Goal: Task Accomplishment & Management: Manage account settings

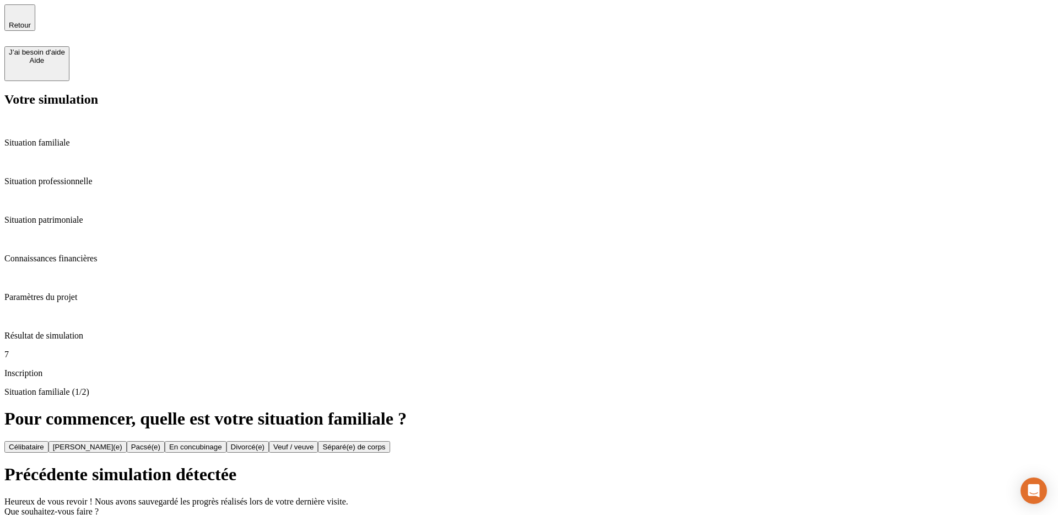
click at [450, 464] on div "Précédente simulation détectée Heureux de vous revoir ! Nous avons sauvegardé l…" at bounding box center [529, 506] width 1050 height 84
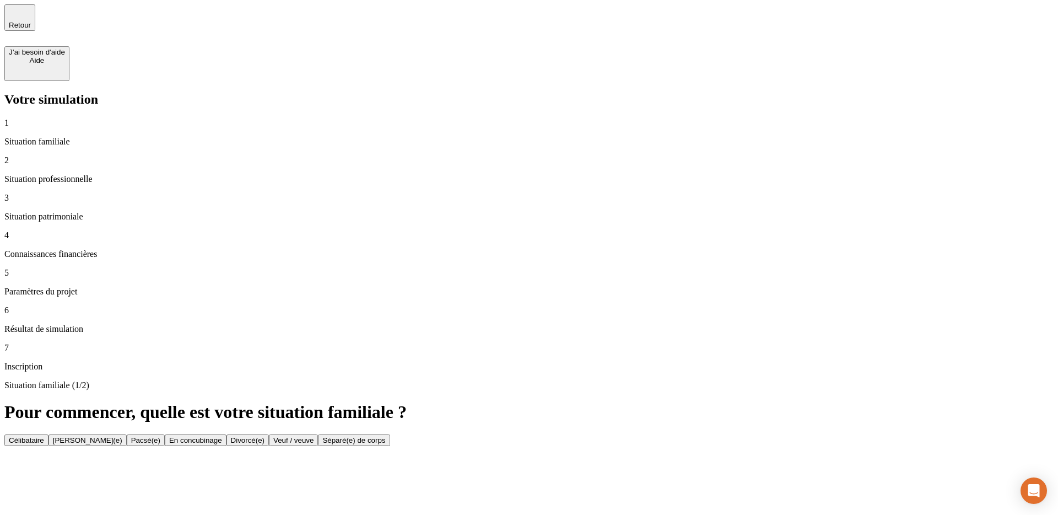
click at [49, 434] on button "Célibataire" at bounding box center [26, 440] width 44 height 12
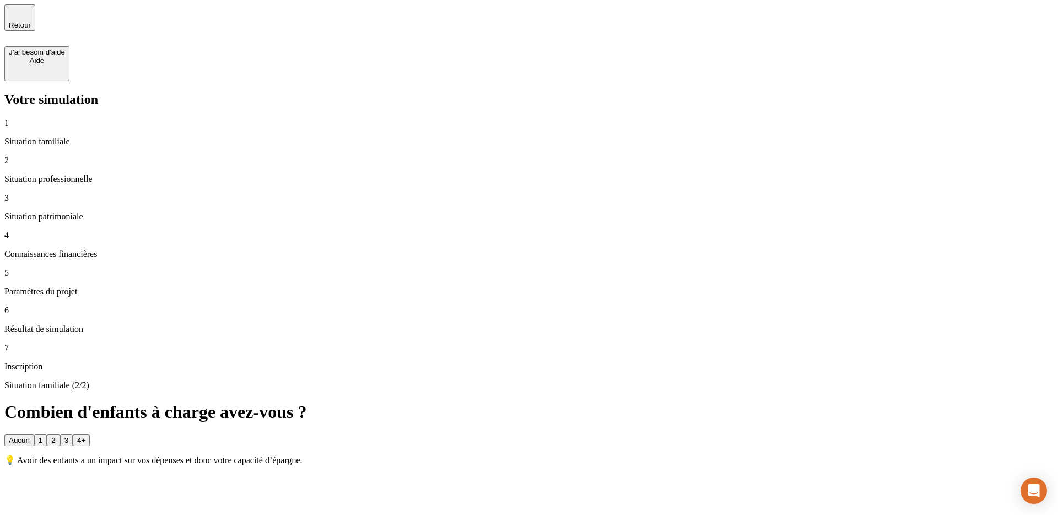
click at [55, 436] on div "2" at bounding box center [53, 440] width 4 height 8
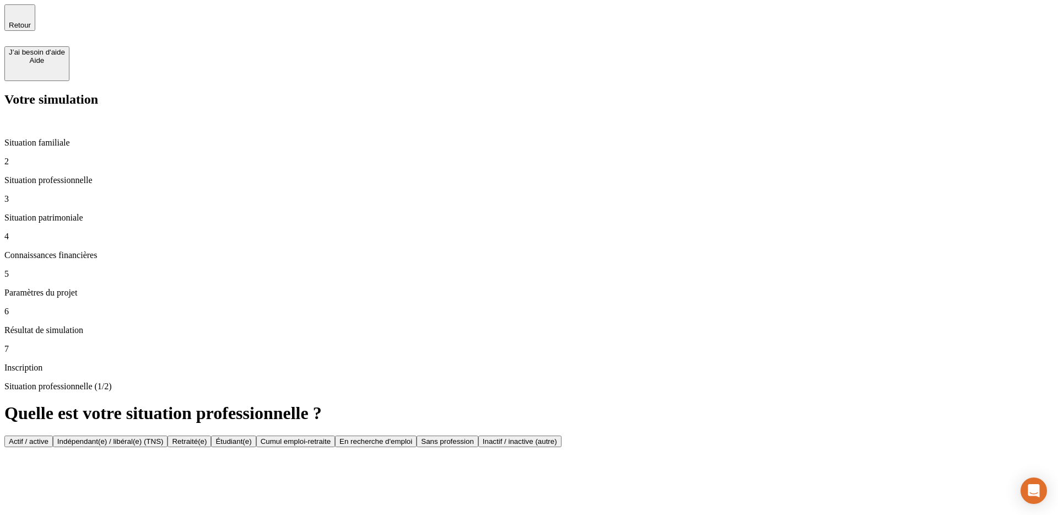
click at [83, 138] on p "Situation familiale" at bounding box center [529, 143] width 1050 height 10
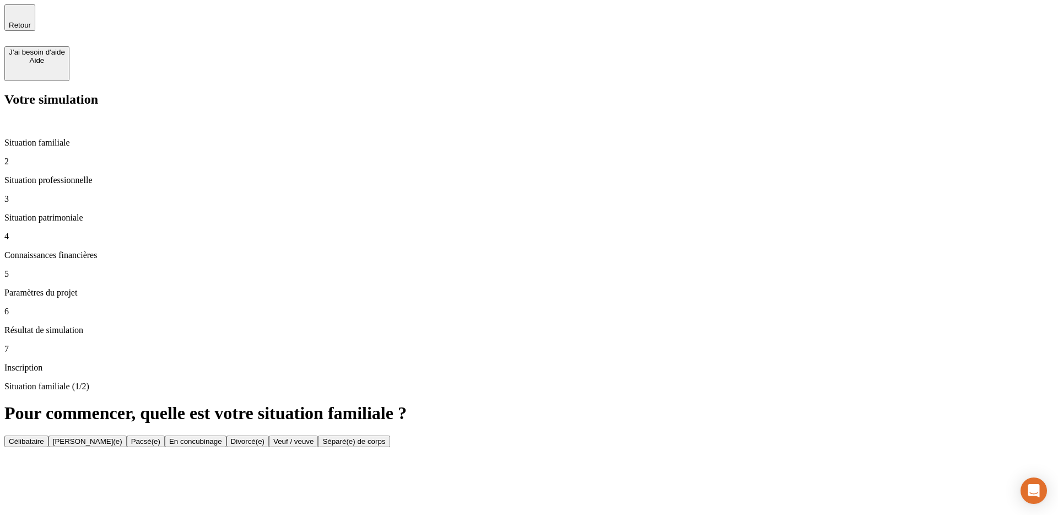
click at [49, 436] on button "Célibataire" at bounding box center [26, 442] width 44 height 12
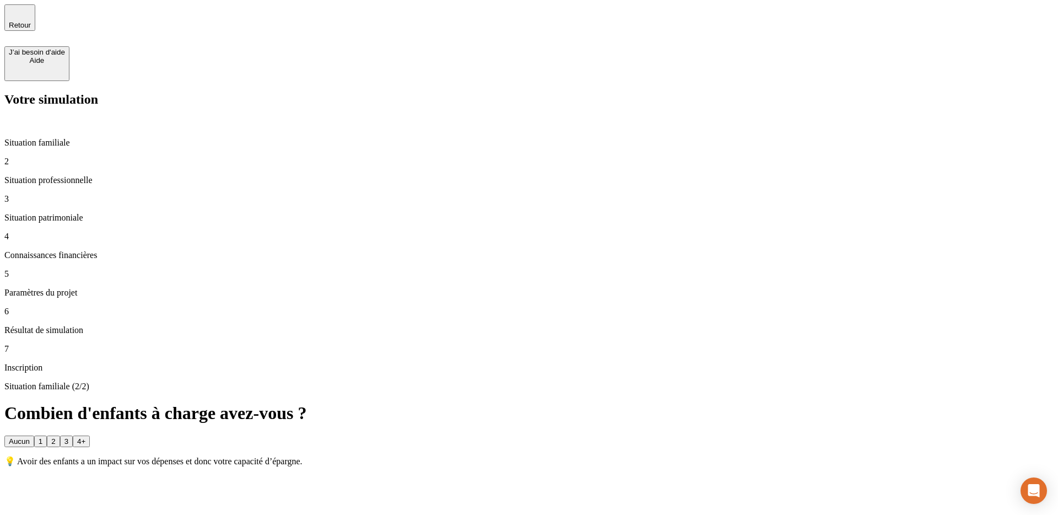
click at [47, 436] on button "1" at bounding box center [40, 442] width 13 height 12
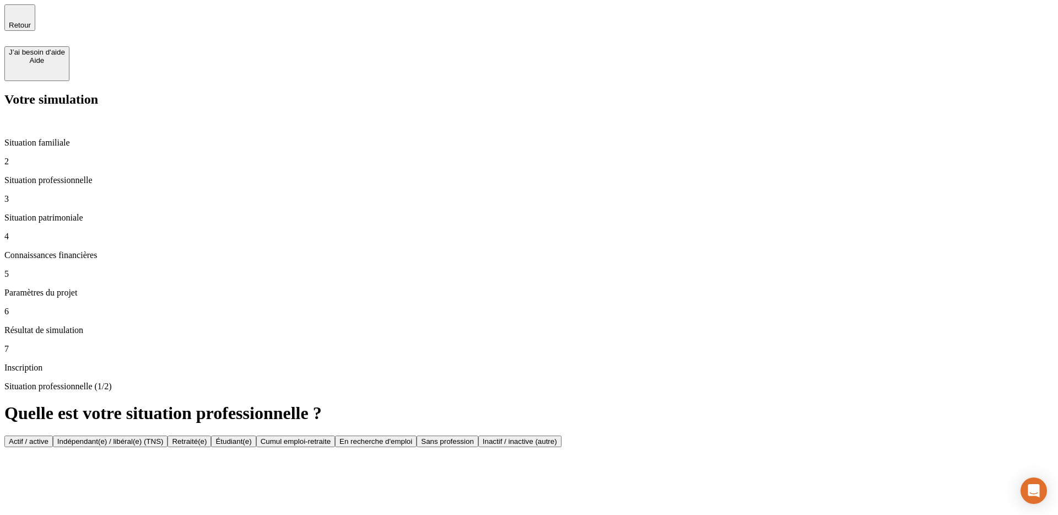
click at [53, 436] on button "Actif / active" at bounding box center [28, 442] width 49 height 12
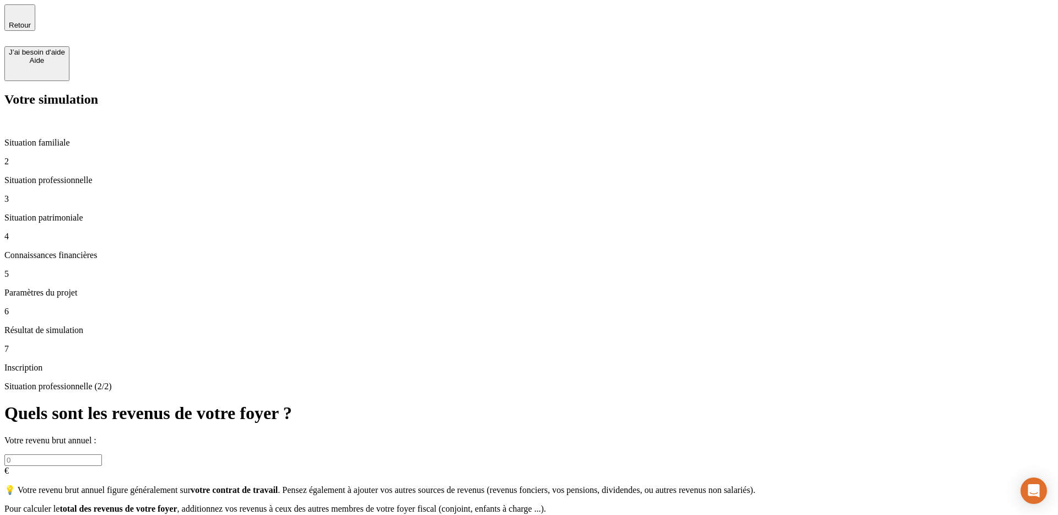
click at [102, 454] on input "text" at bounding box center [53, 460] width 98 height 12
click at [390, 381] on div "Situation professionnelle (2/2) Quels sont les revenus de votre foyer ? Votre r…" at bounding box center [529, 457] width 1050 height 153
click at [102, 454] on input "text" at bounding box center [53, 460] width 98 height 12
type input "100 000"
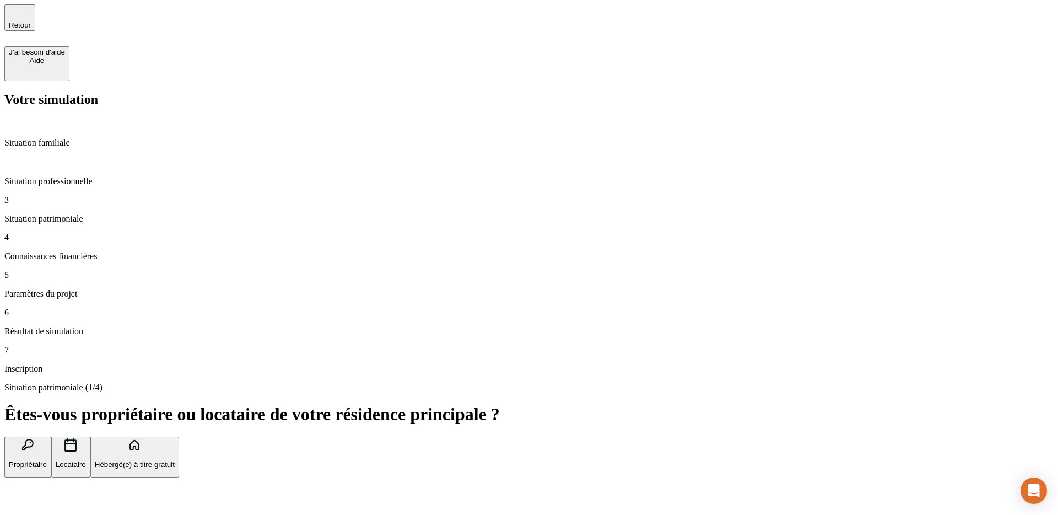
click at [77, 438] on icon "button" at bounding box center [70, 444] width 13 height 13
click at [449, 404] on h1 "Êtes-vous propriétaire ou locataire de votre résidence principale ?" at bounding box center [529, 414] width 1050 height 20
click at [51, 437] on button "Propriétaire" at bounding box center [27, 457] width 47 height 41
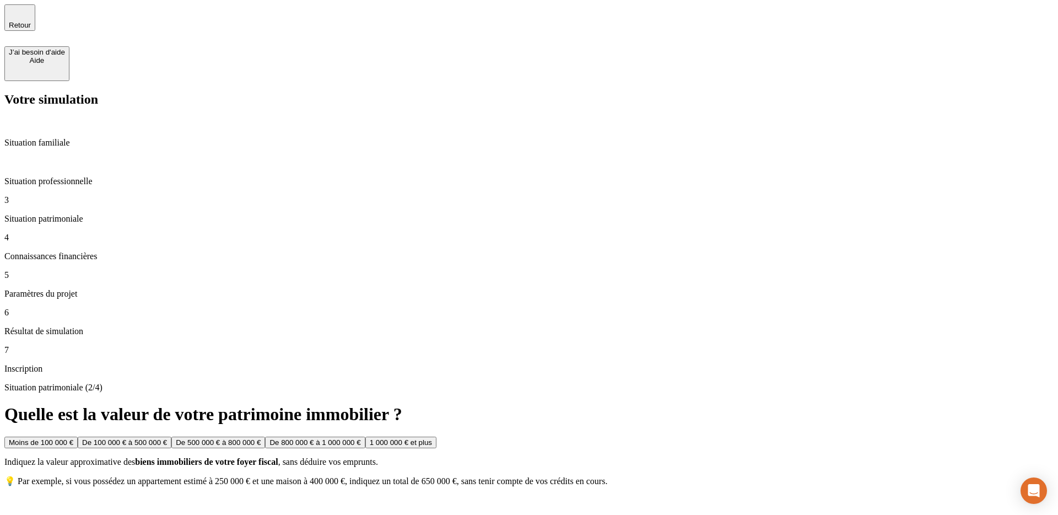
click at [10, 20] on div "Retour J’ai besoin d'aide Aide" at bounding box center [529, 42] width 1050 height 77
click at [31, 21] on span "Retour" at bounding box center [20, 25] width 22 height 8
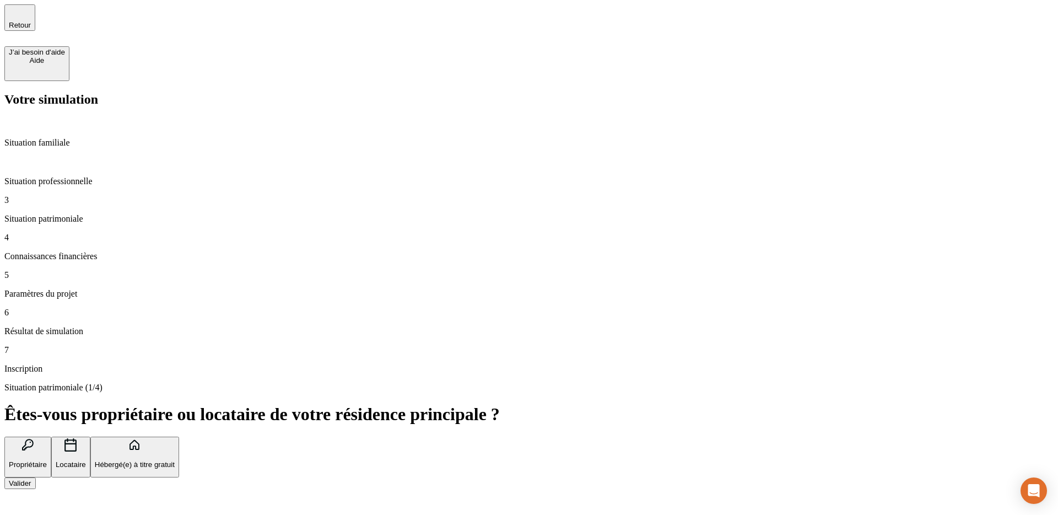
click at [179, 437] on button "Hébergé(e) à titre gratuit" at bounding box center [134, 457] width 89 height 41
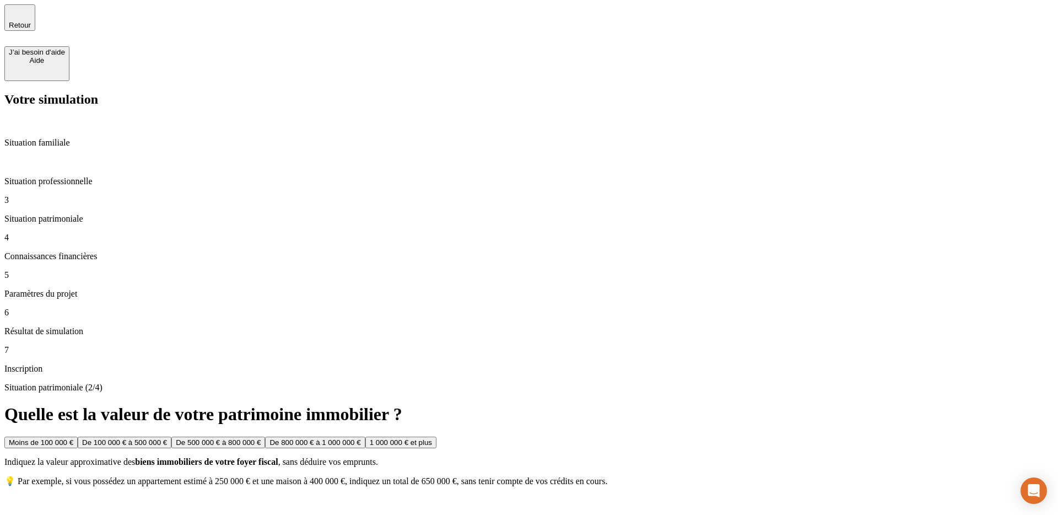
click at [390, 383] on p "Situation patrimoniale (2/4)" at bounding box center [529, 388] width 1050 height 10
click at [479, 383] on p "Situation patrimoniale (2/4)" at bounding box center [529, 388] width 1050 height 10
click at [487, 437] on div "Moins de 100 000 € De 100 000 € à 500 000 € De 500 000 € à 800 000 € De 800 000…" at bounding box center [529, 443] width 1050 height 12
click at [78, 437] on button "Moins de 100 000 €" at bounding box center [40, 443] width 73 height 12
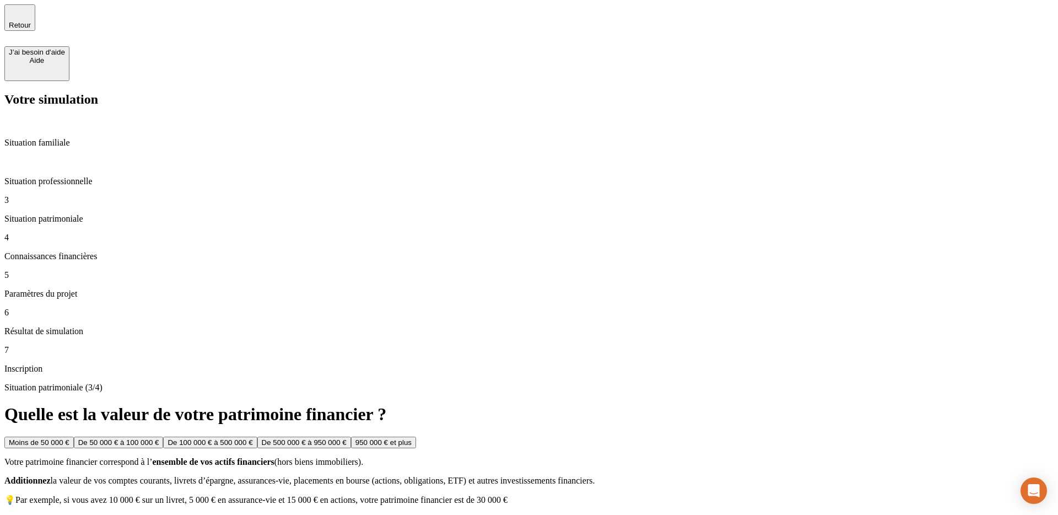
click at [78, 176] on p "Situation professionnelle" at bounding box center [529, 181] width 1050 height 10
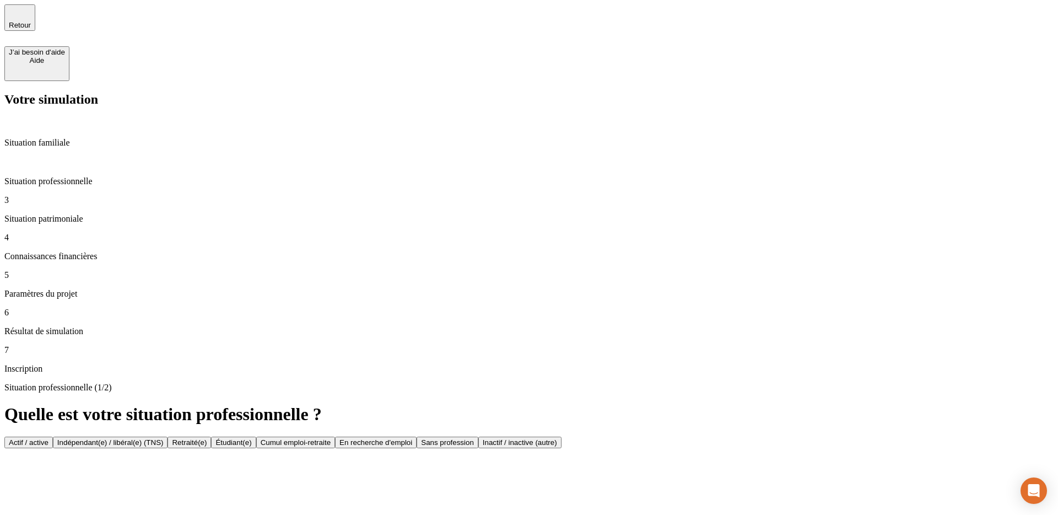
click at [53, 437] on button "Actif / active" at bounding box center [28, 443] width 49 height 12
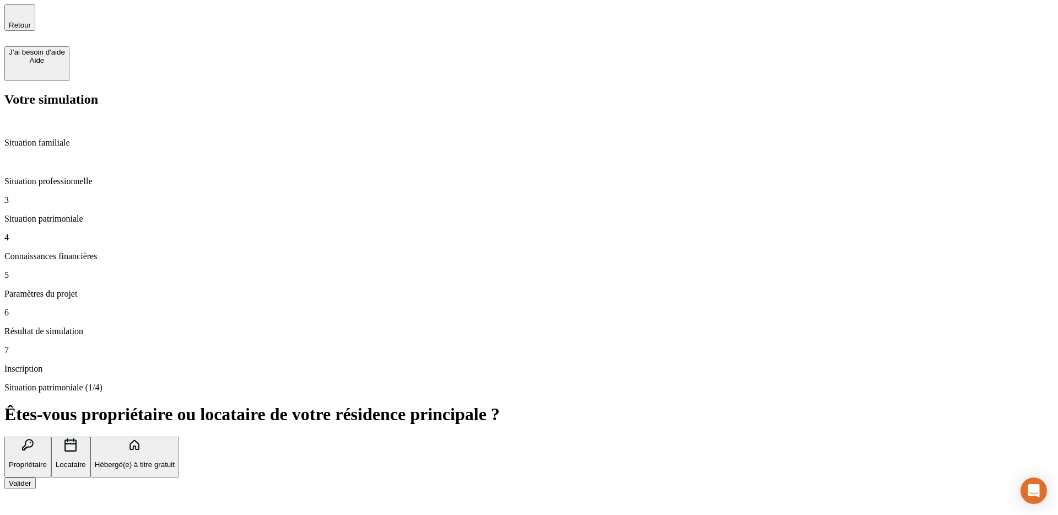
click at [31, 479] on div "Valider" at bounding box center [20, 483] width 23 height 8
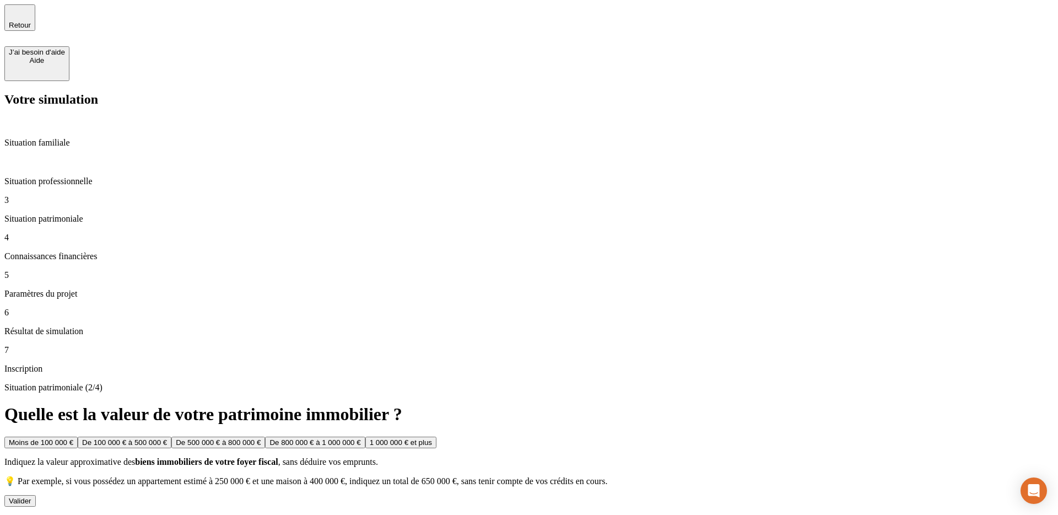
click at [36, 495] on button "Valider" at bounding box center [19, 501] width 31 height 12
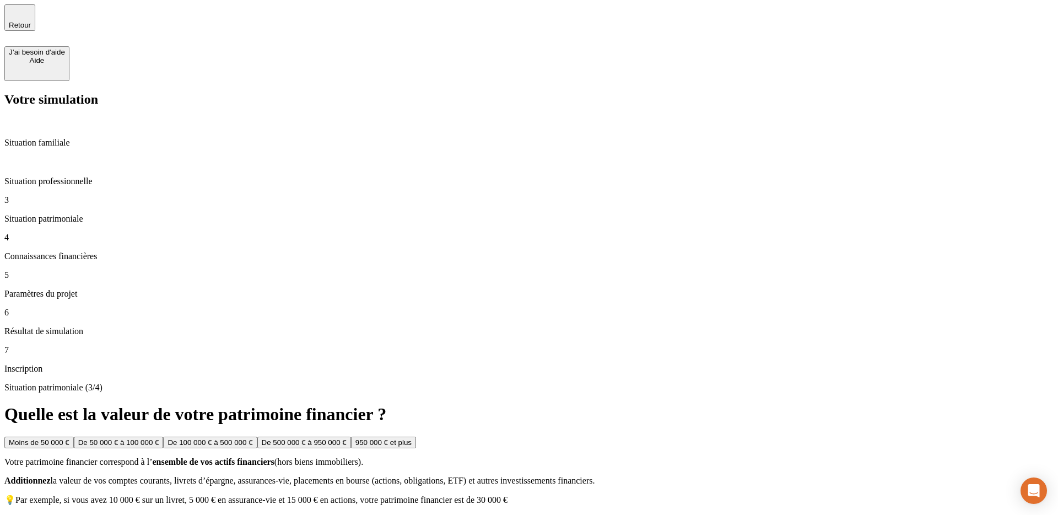
click at [69, 438] on div "Moins de 50 000 €" at bounding box center [39, 442] width 61 height 8
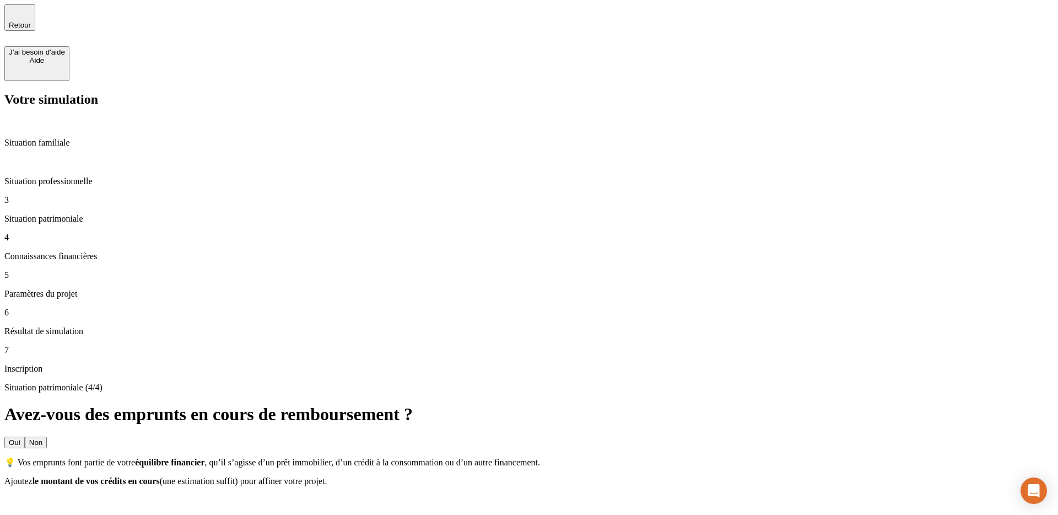
click at [25, 437] on button "Oui" at bounding box center [14, 443] width 20 height 12
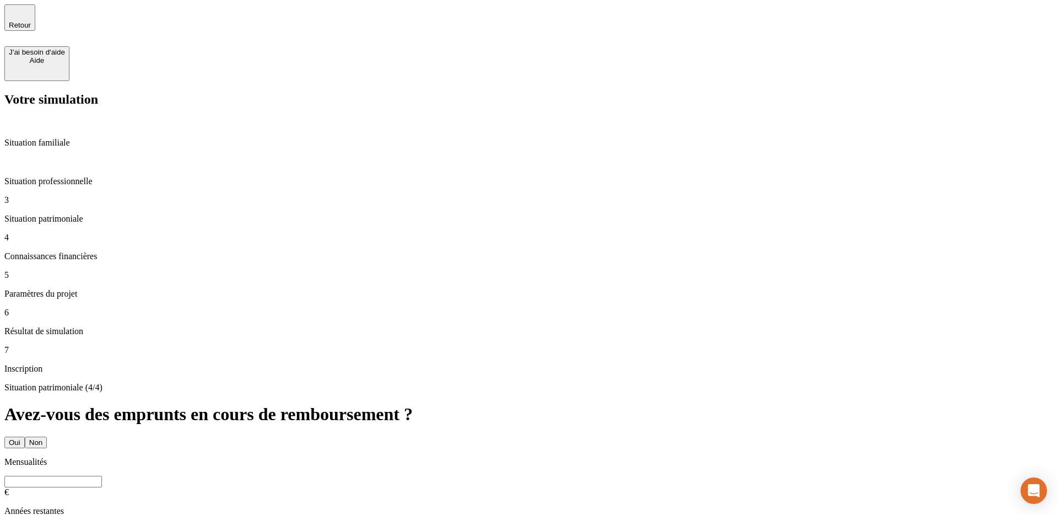
click at [102, 476] on input "text" at bounding box center [53, 482] width 98 height 12
type input "120"
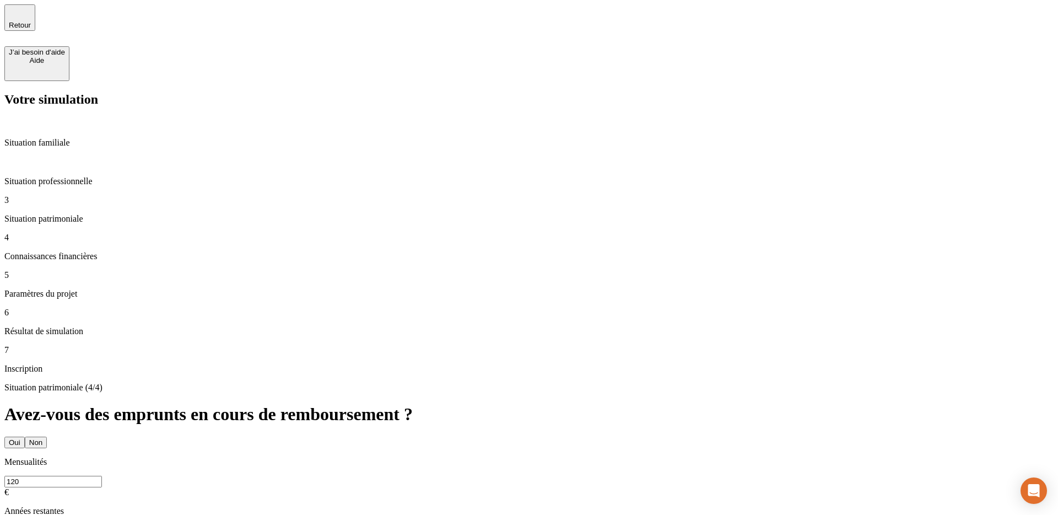
type input "2"
type input "120"
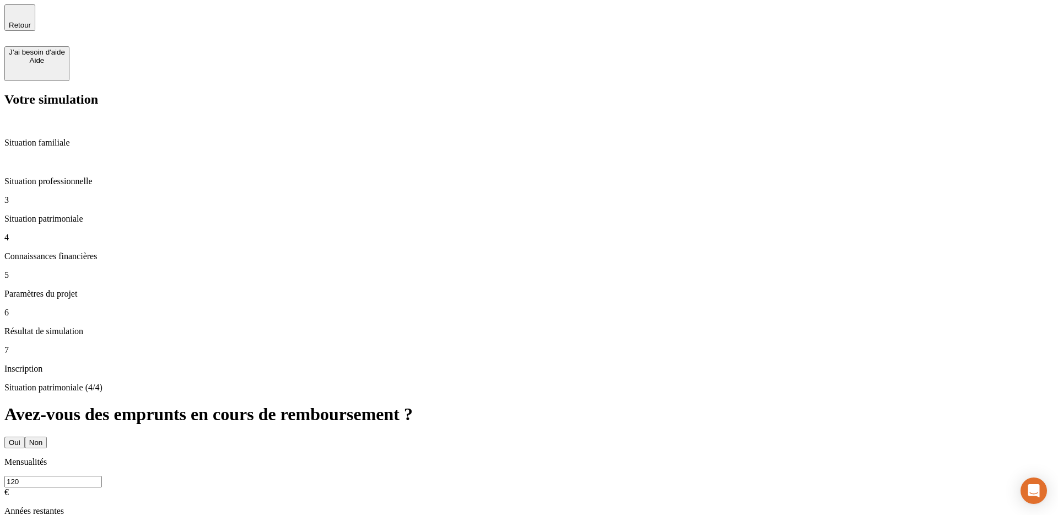
type input "2"
click at [47, 437] on button "Non" at bounding box center [36, 443] width 22 height 12
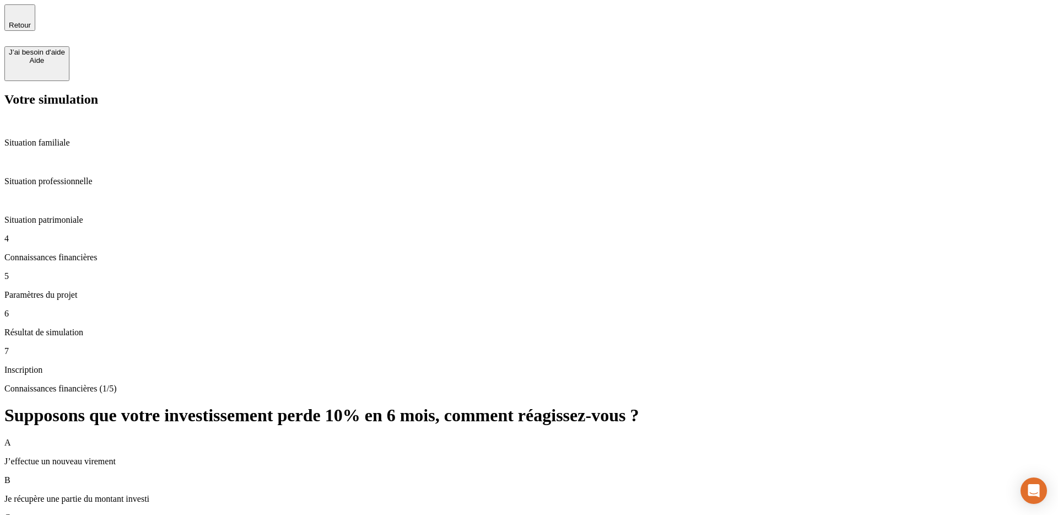
click at [450, 456] on p "J’effectue un nouveau virement" at bounding box center [529, 461] width 1050 height 10
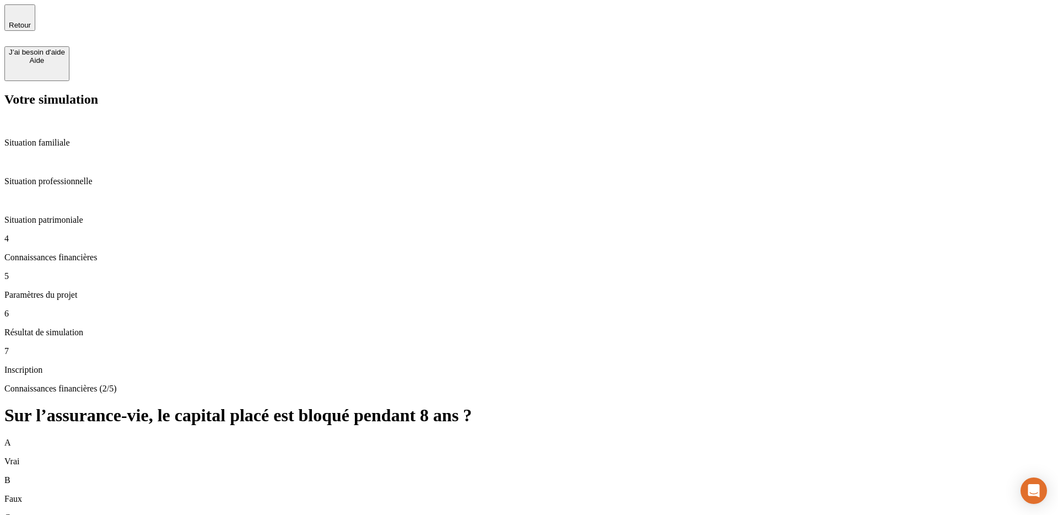
click at [483, 475] on div "B Faux" at bounding box center [529, 489] width 1050 height 29
click at [404, 438] on div "A Vrai" at bounding box center [529, 452] width 1050 height 29
click at [397, 438] on div "A Vrai B Faux C Je ne sais pas Exact ! ✅ Les sommes investies sur une assurance…" at bounding box center [529, 519] width 1050 height 162
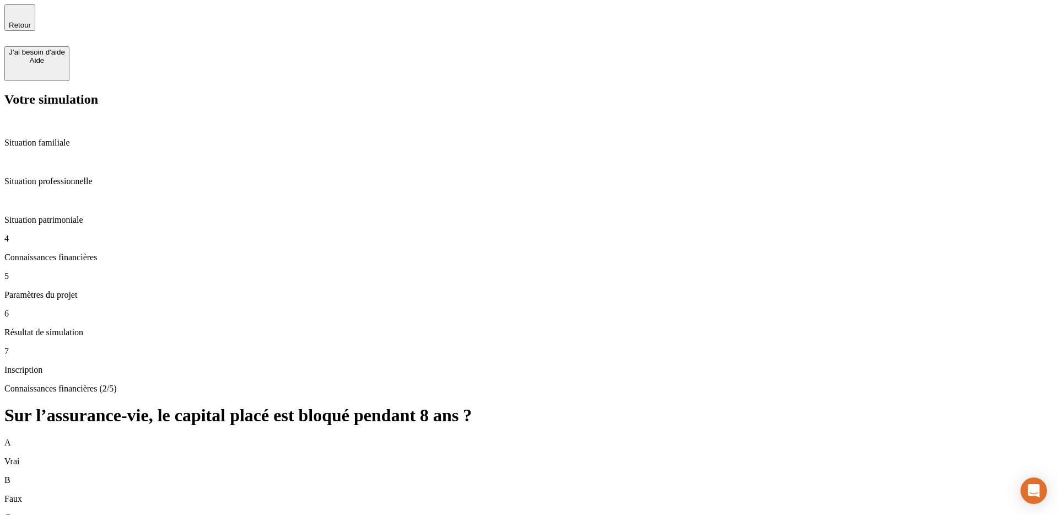
click at [431, 438] on div "A Vrai" at bounding box center [529, 452] width 1050 height 29
drag, startPoint x: 403, startPoint y: 273, endPoint x: 538, endPoint y: 337, distance: 149.7
click at [539, 438] on div "A Vrai B Faux C Je ne sais pas Non, il existe un risque de perte en capital. Un…" at bounding box center [529, 523] width 1050 height 171
drag, startPoint x: 328, startPoint y: 262, endPoint x: 522, endPoint y: 262, distance: 193.5
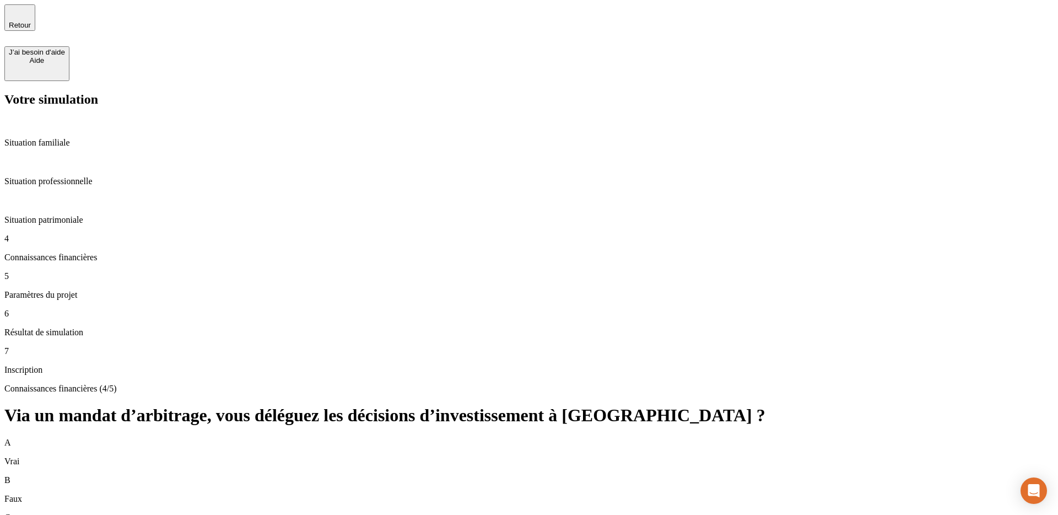
drag, startPoint x: 338, startPoint y: 265, endPoint x: 458, endPoint y: 265, distance: 120.2
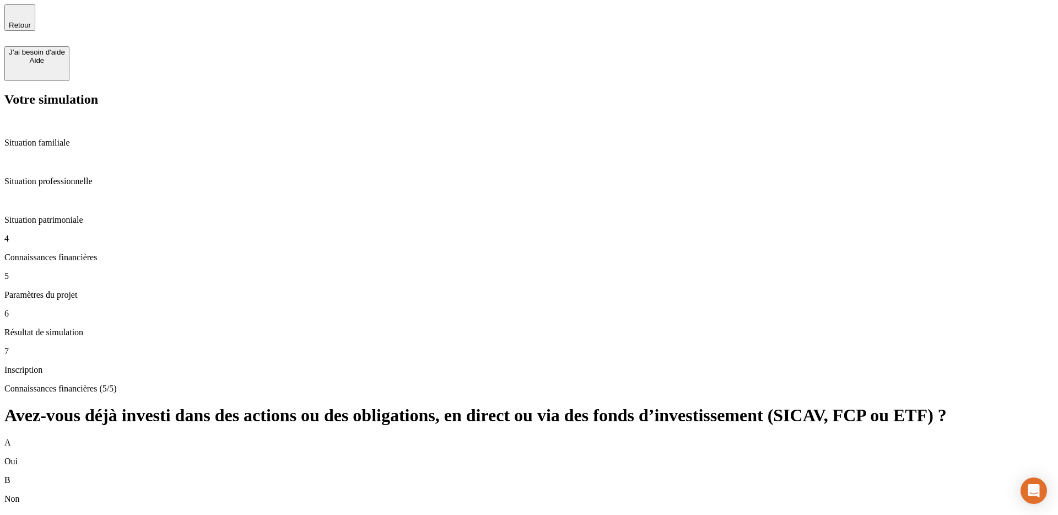
click at [426, 475] on div "B Non" at bounding box center [529, 489] width 1050 height 29
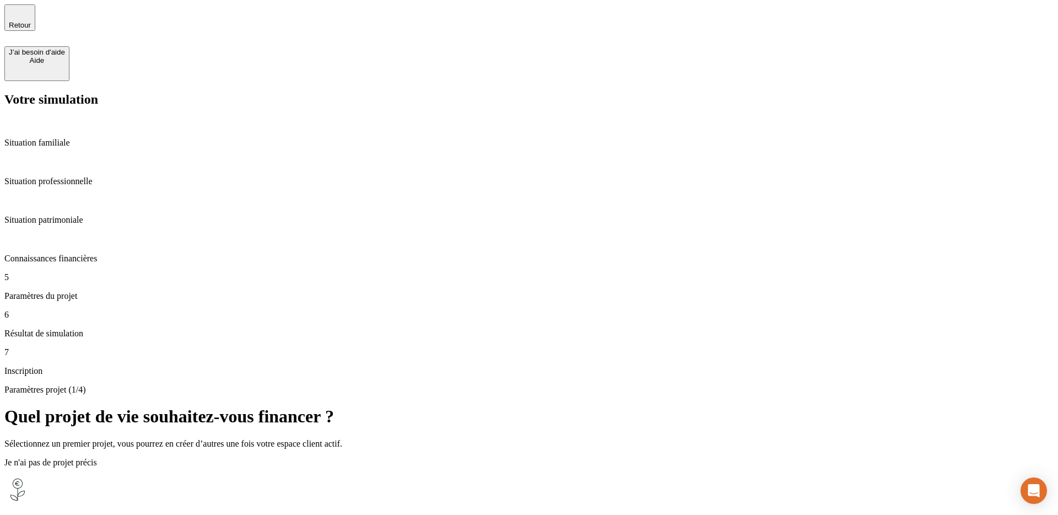
click at [493, 476] on div "Faire fructifier mon épargne Juste un horizon et c'est pas plus mal !" at bounding box center [529, 521] width 1050 height 90
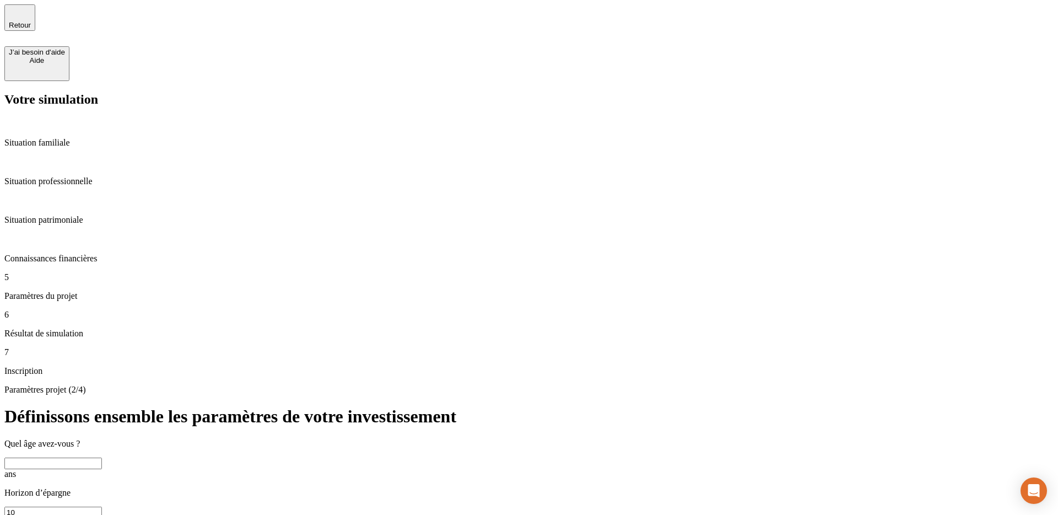
click at [102, 458] on input "text" at bounding box center [53, 464] width 98 height 12
type input "30"
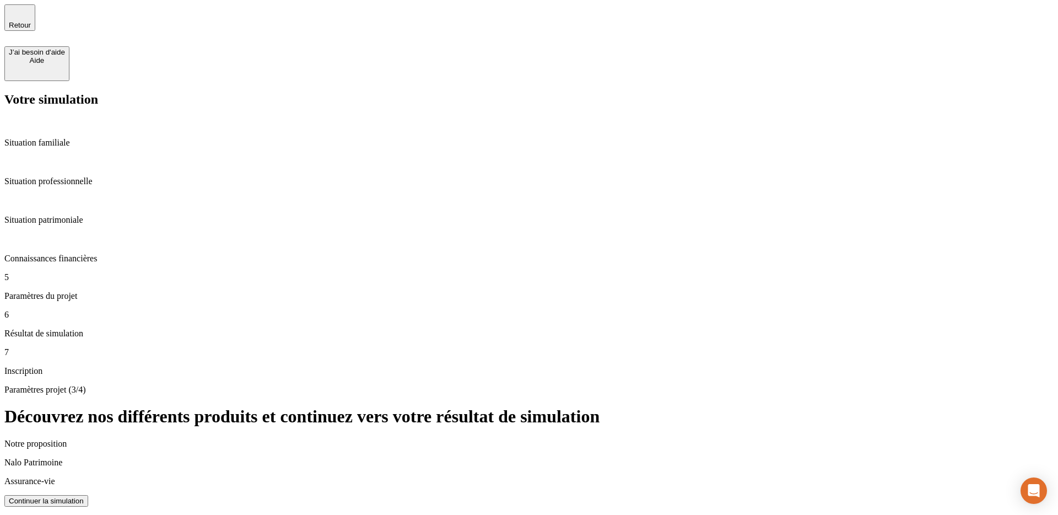
click at [31, 24] on span "Retour" at bounding box center [20, 25] width 22 height 8
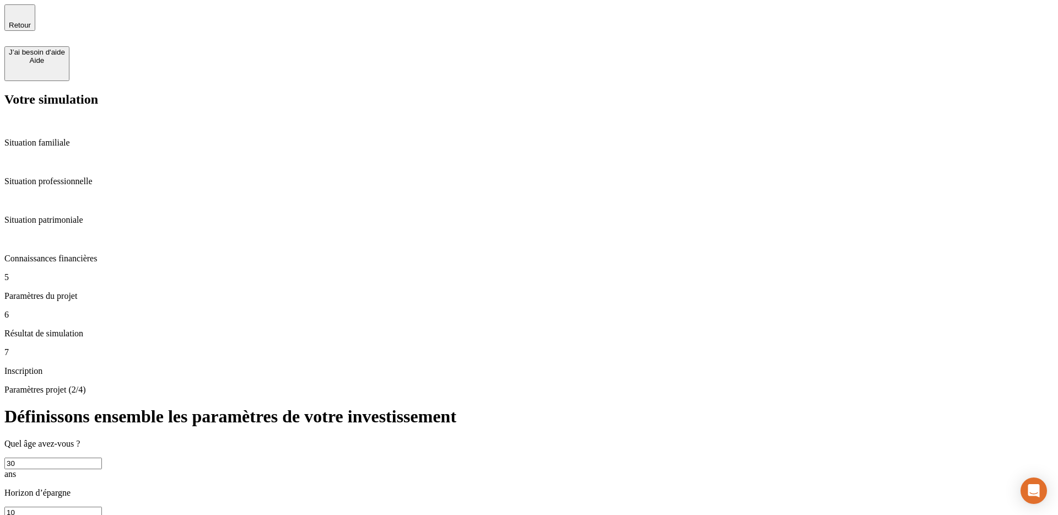
click at [102, 458] on input "30" at bounding box center [53, 464] width 98 height 12
type input "35"
click at [31, 21] on span "Retour" at bounding box center [20, 25] width 22 height 8
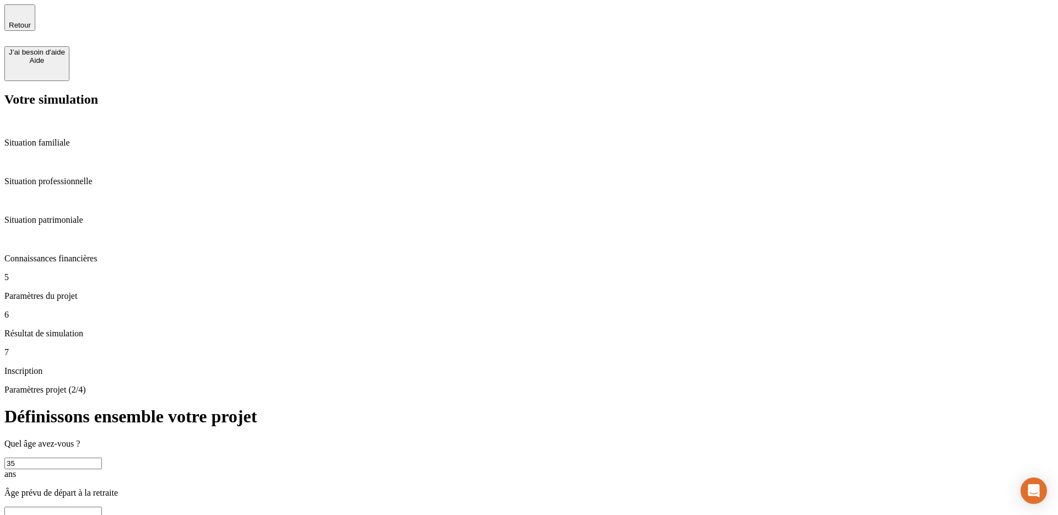
click at [102, 507] on input "text" at bounding box center [53, 513] width 98 height 12
type input "80"
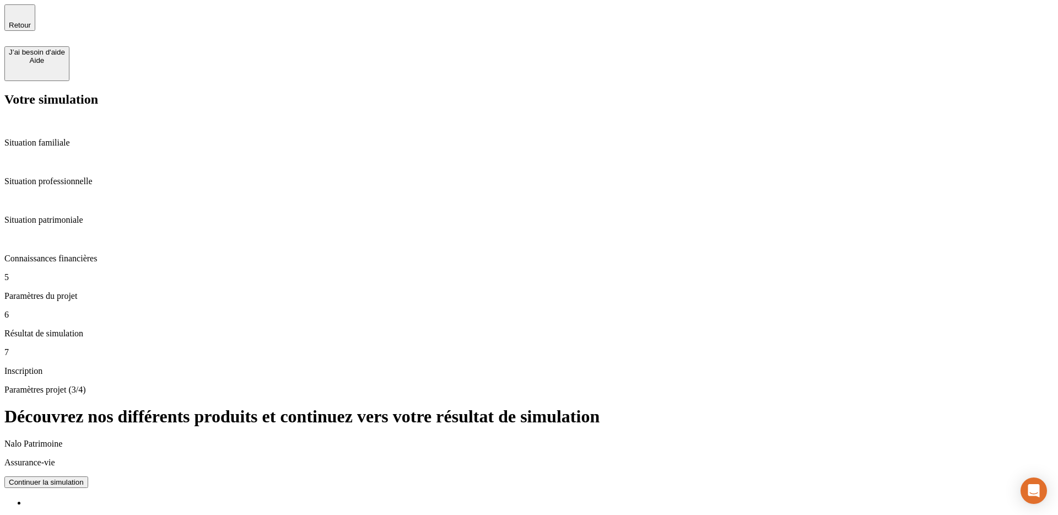
click at [31, 21] on span "Retour" at bounding box center [20, 25] width 22 height 8
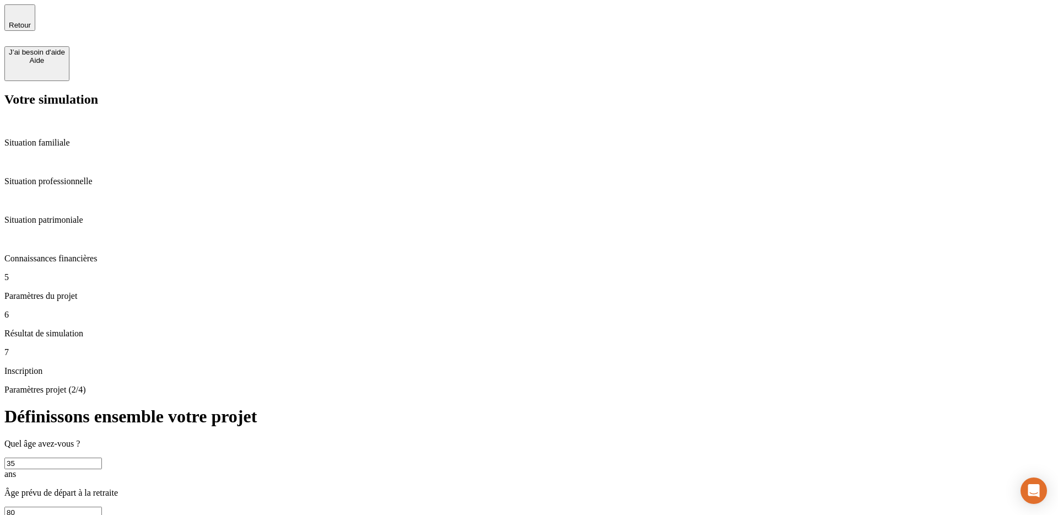
click at [31, 21] on span "Retour" at bounding box center [20, 25] width 22 height 8
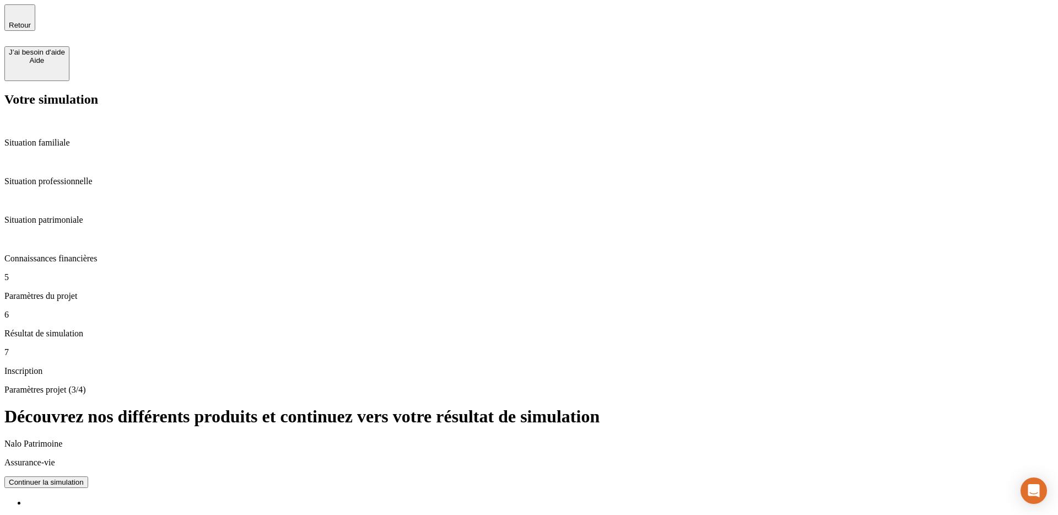
drag, startPoint x: 406, startPoint y: 348, endPoint x: 485, endPoint y: 443, distance: 122.5
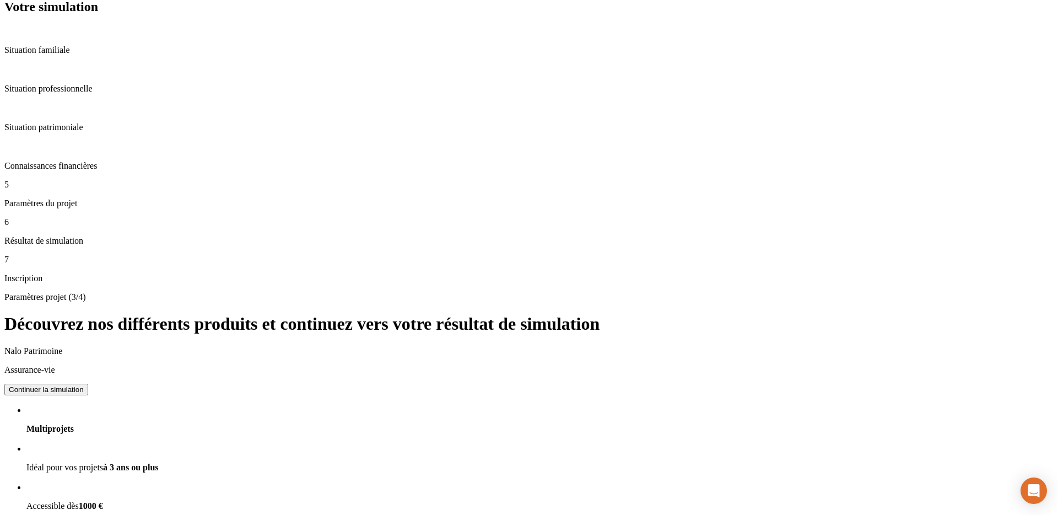
scroll to position [89, 0]
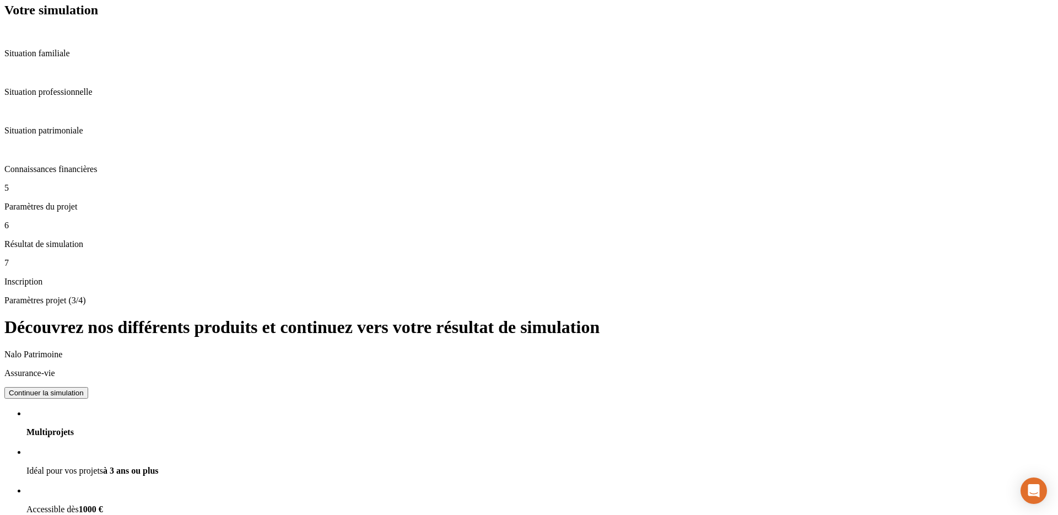
drag, startPoint x: 384, startPoint y: 278, endPoint x: 856, endPoint y: 307, distance: 473.3
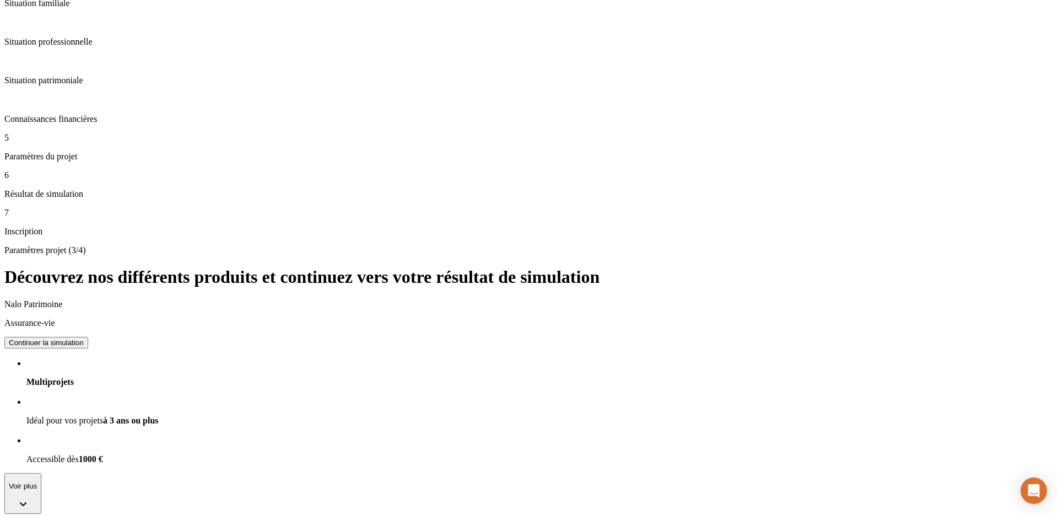
scroll to position [140, 0]
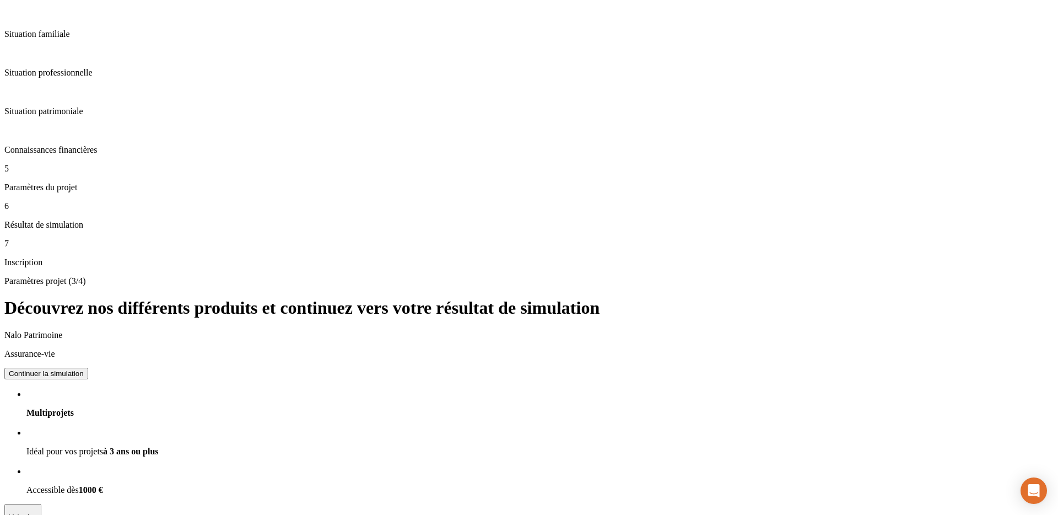
scroll to position [108, 0]
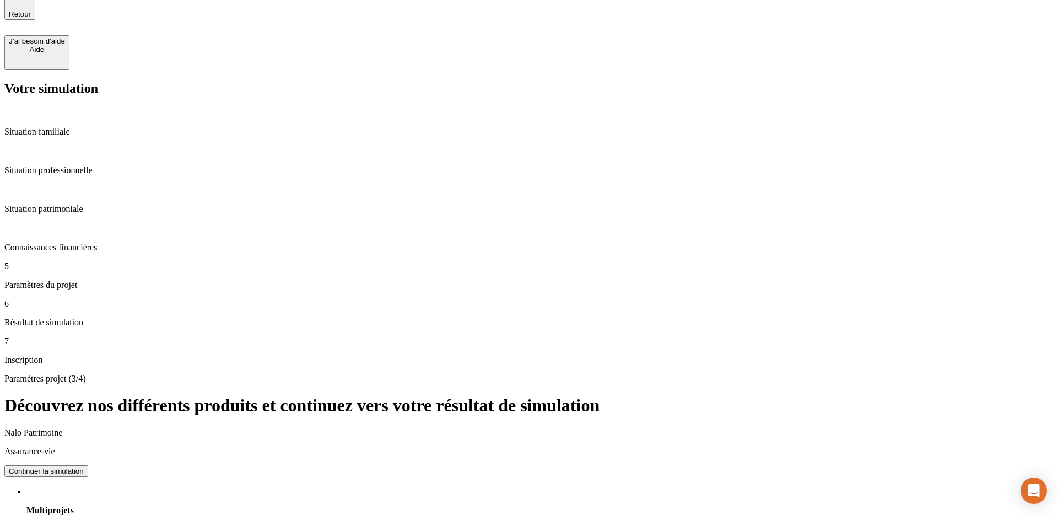
scroll to position [0, 0]
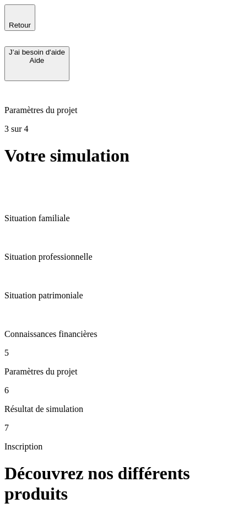
click at [41, 514] on div "Nalo PER" at bounding box center [129, 521] width 206 height 10
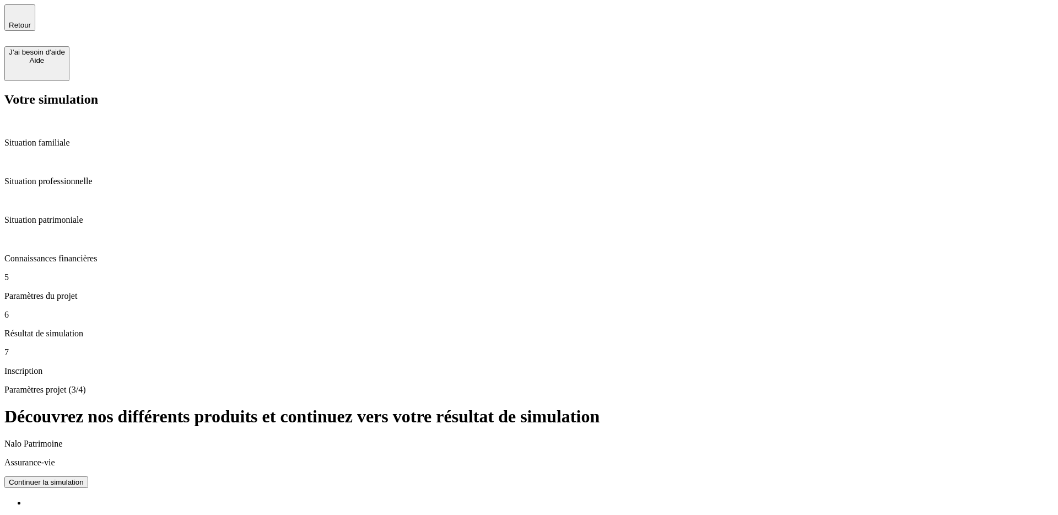
click at [31, 24] on span "Retour" at bounding box center [20, 25] width 22 height 8
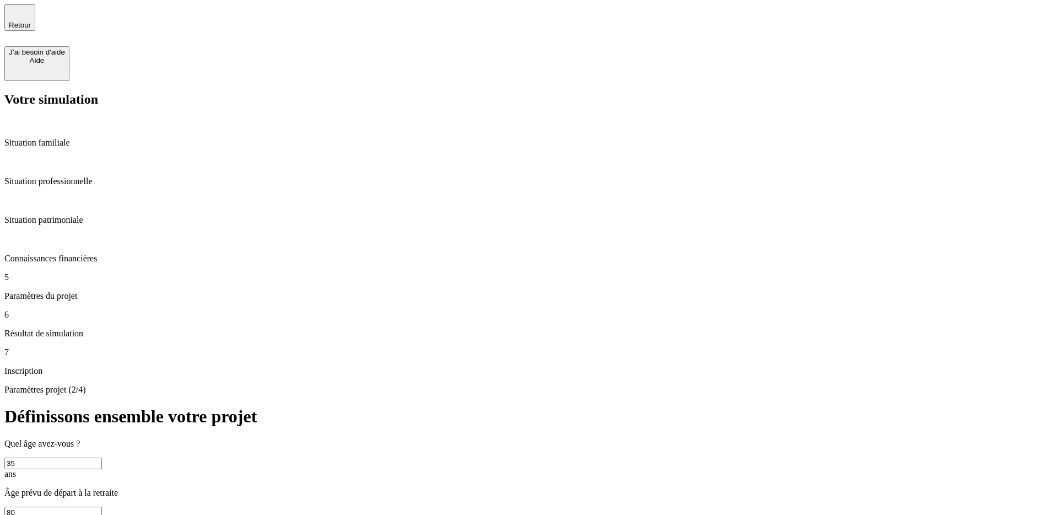
drag, startPoint x: 366, startPoint y: 222, endPoint x: 261, endPoint y: 214, distance: 105.6
click at [261, 214] on div "Votre simulation Situation familiale Situation professionnelle Situation patrim…" at bounding box center [529, 393] width 1050 height 603
type input "500"
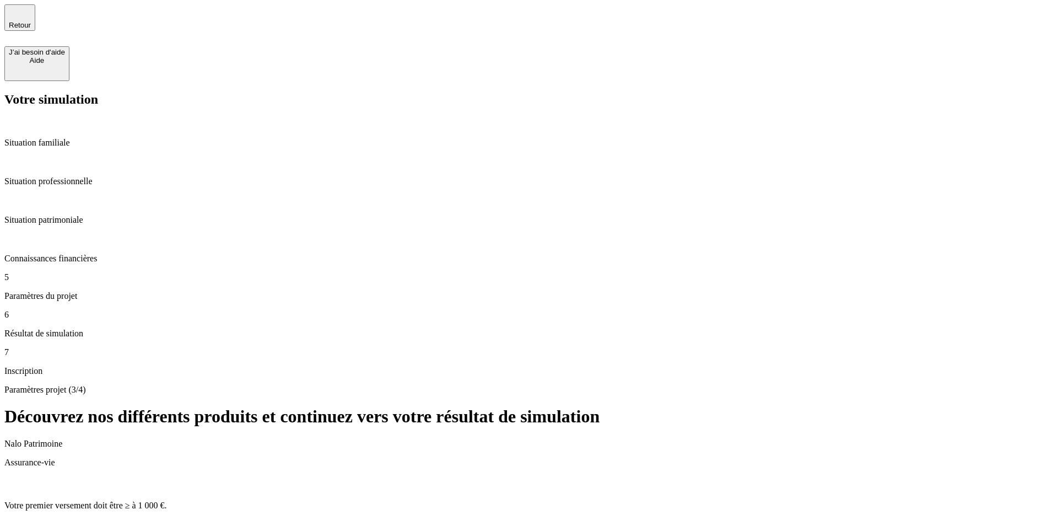
click at [84, 514] on div "Continuer la simulation" at bounding box center [46, 525] width 75 height 8
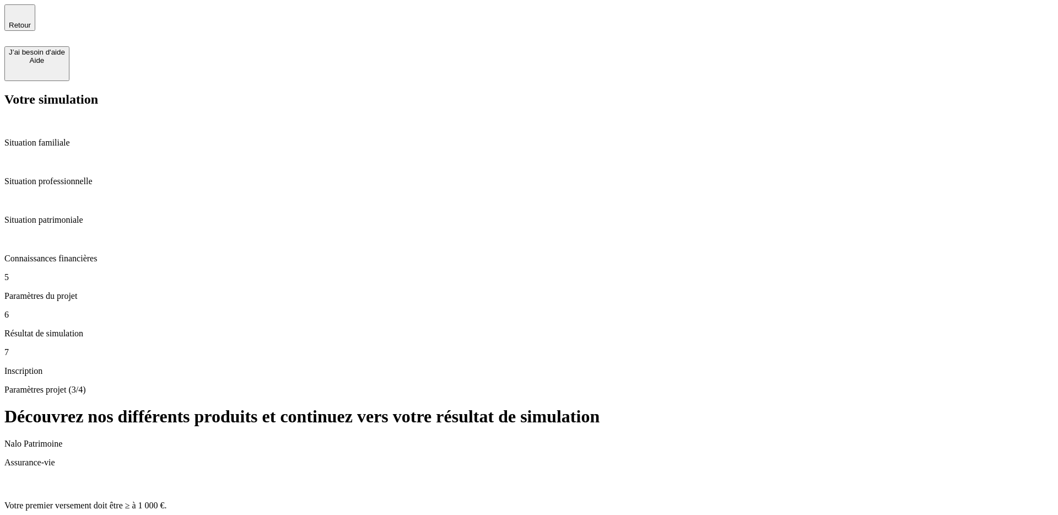
type input "1 005"
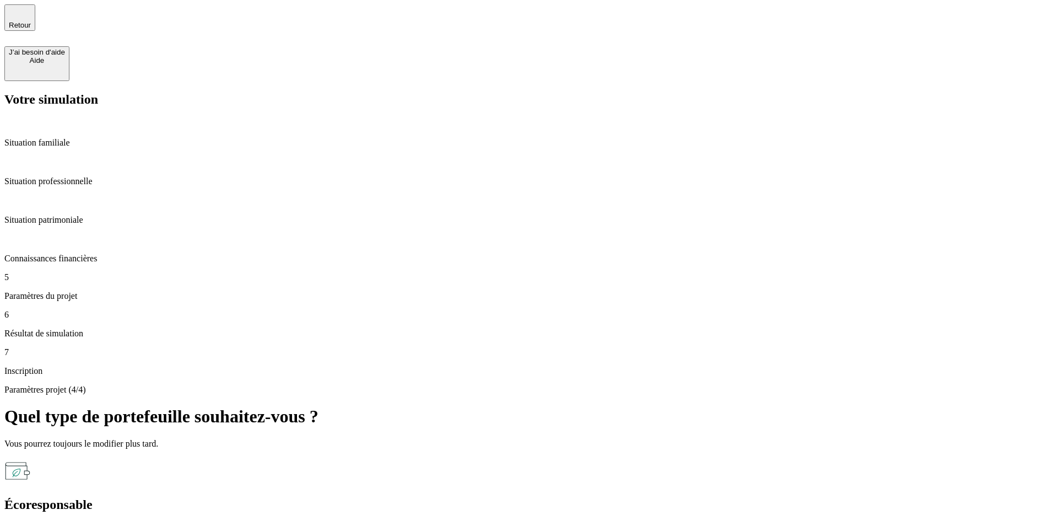
click at [50, 26] on div "Retour J’ai besoin d'aide Aide" at bounding box center [529, 42] width 1050 height 77
click at [31, 21] on span "Retour" at bounding box center [20, 25] width 22 height 8
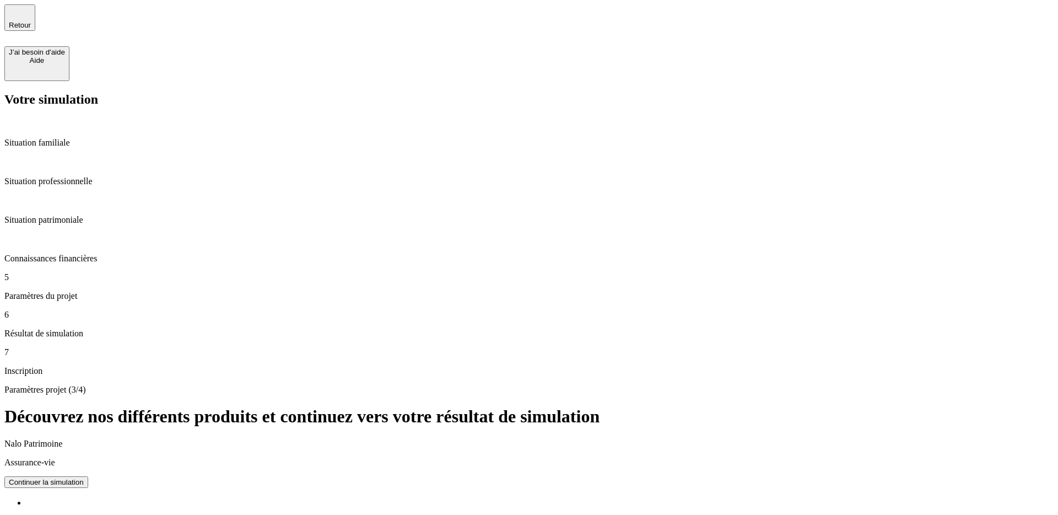
click at [31, 21] on span "Retour" at bounding box center [20, 25] width 22 height 8
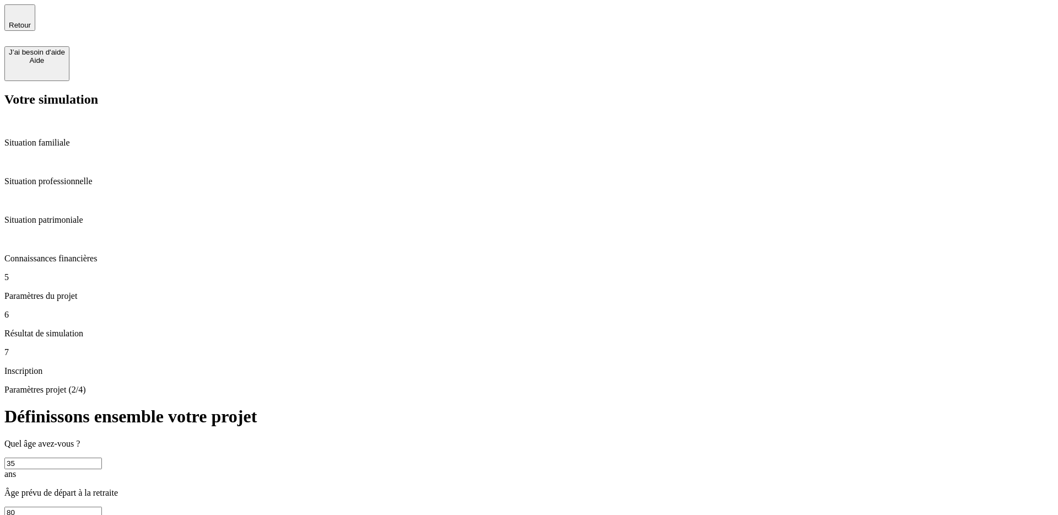
type input "1"
type input "500"
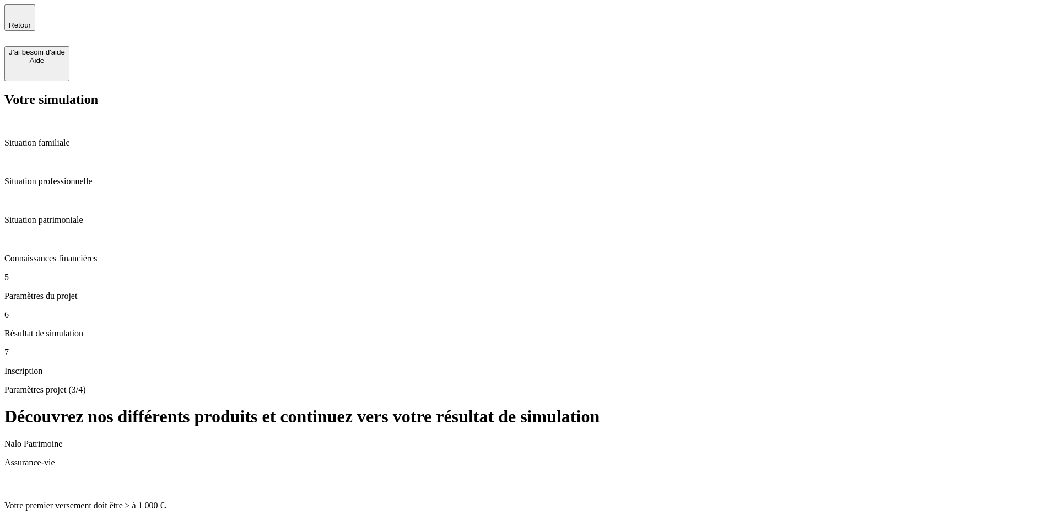
click at [88, 514] on button "Continuer la simulation" at bounding box center [46, 525] width 84 height 12
type input "1"
type input "0"
type input "700"
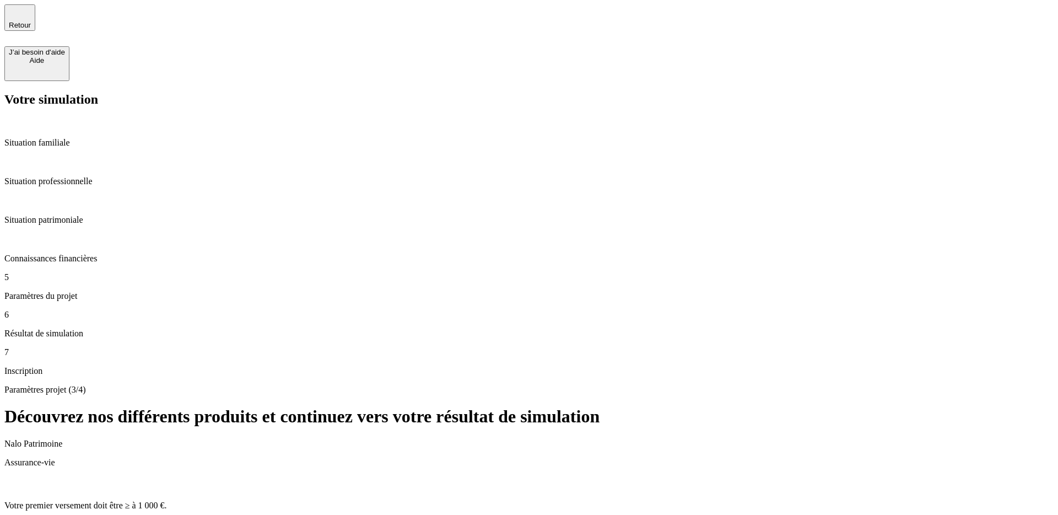
click at [31, 21] on span "Retour" at bounding box center [20, 25] width 22 height 8
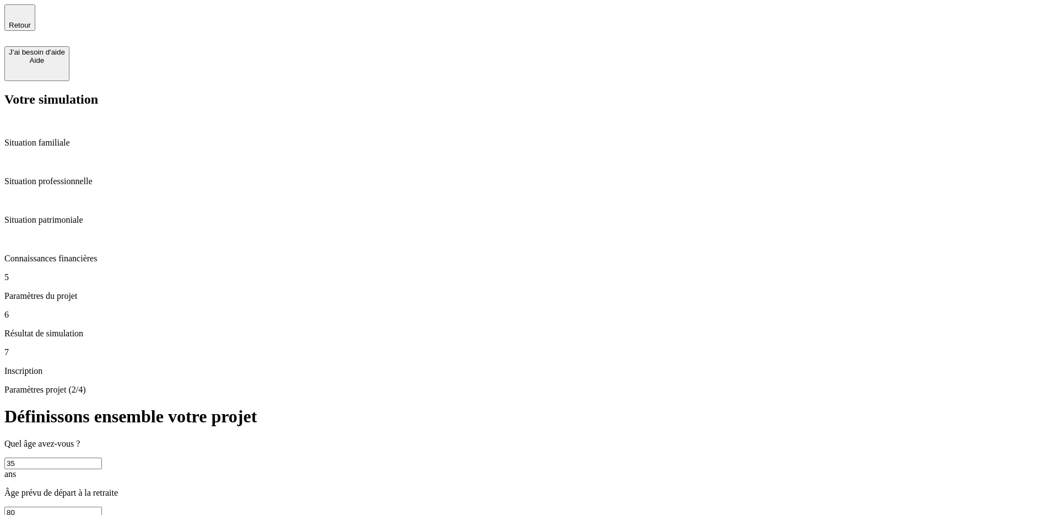
click at [31, 21] on span "Retour" at bounding box center [20, 25] width 22 height 8
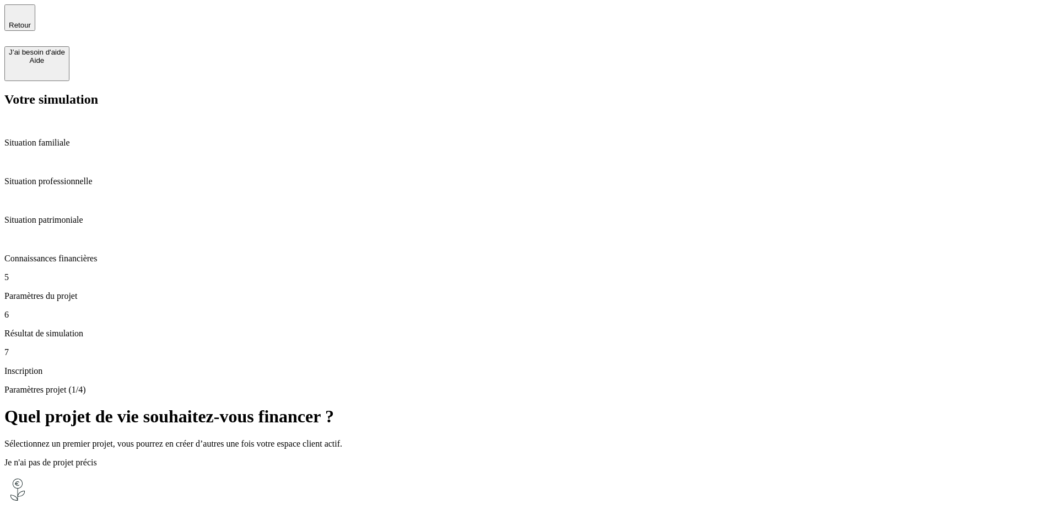
click at [435, 476] on div "Faire fructifier mon épargne Juste un horizon et c'est pas plus mal !" at bounding box center [529, 521] width 1050 height 90
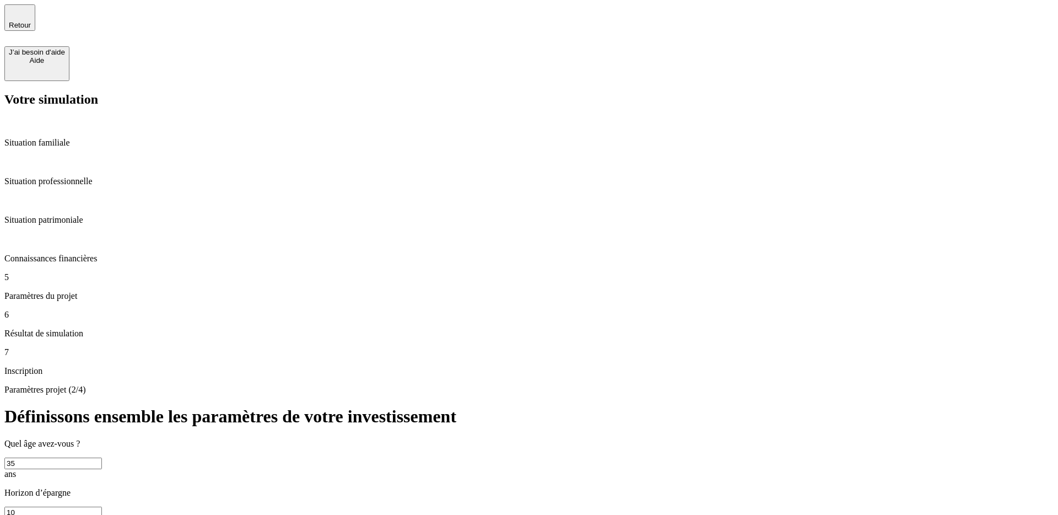
click at [551, 488] on div "Horizon d’épargne 10 ans" at bounding box center [529, 508] width 1050 height 40
click at [102, 507] on input "10" at bounding box center [53, 513] width 98 height 12
type input "1"
type input "5"
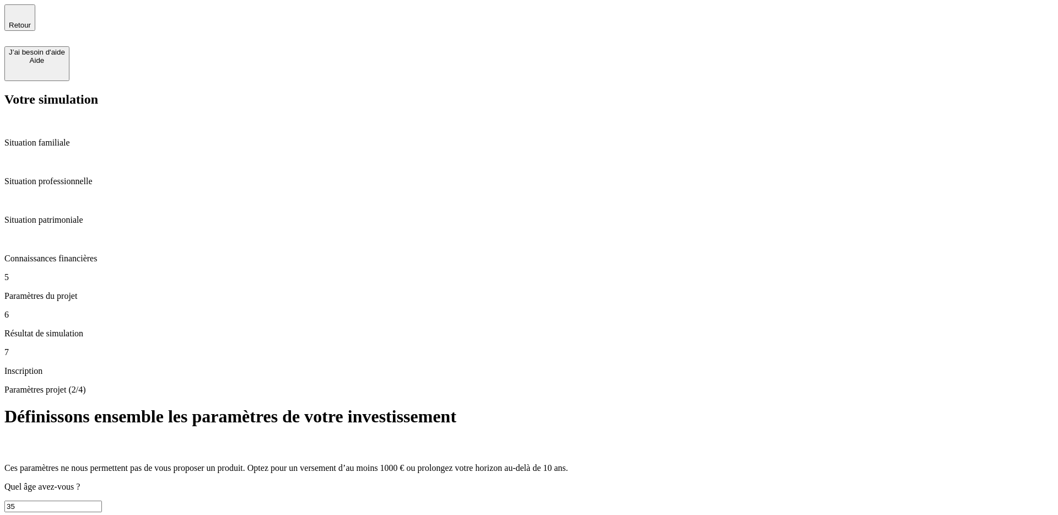
type input "8"
type input "5"
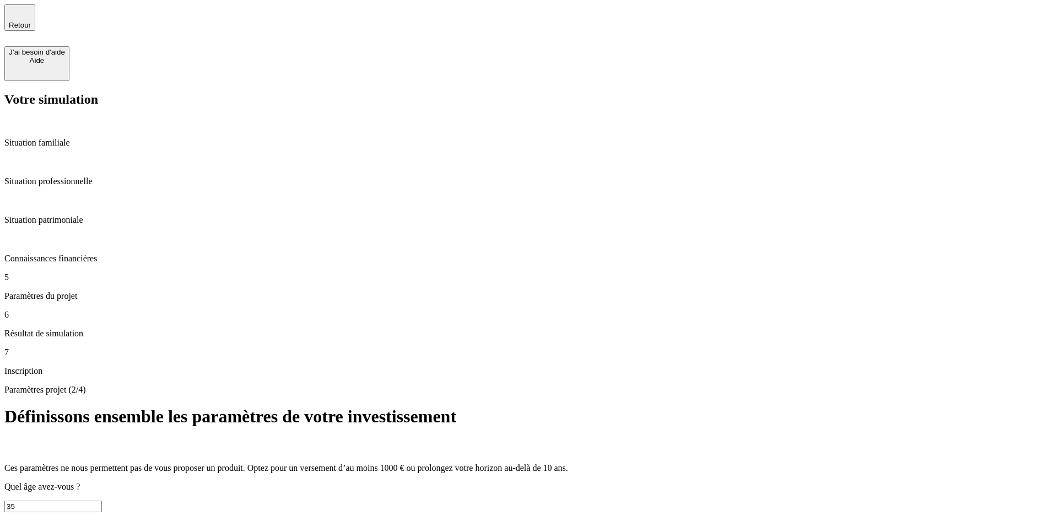
type input "1 000"
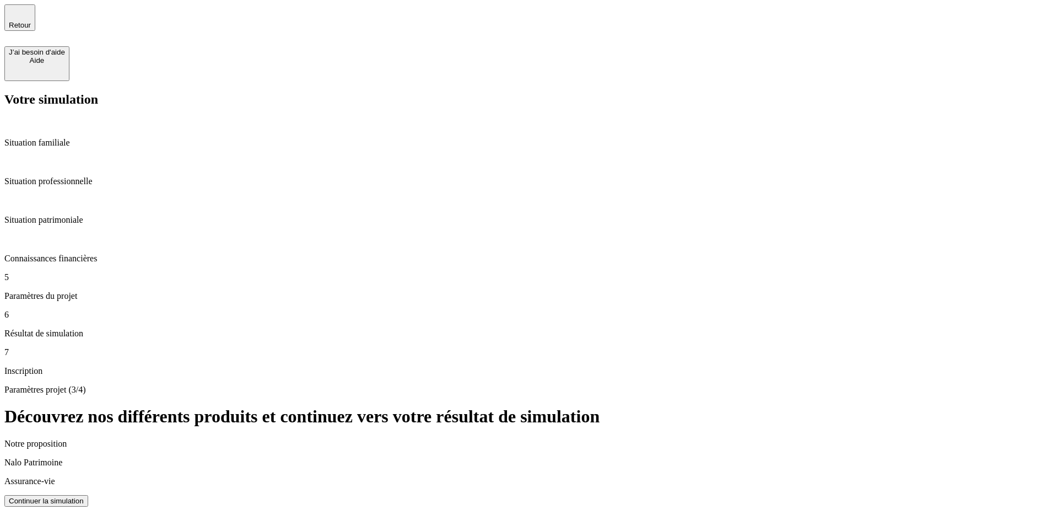
click at [84, 497] on div "Continuer la simulation" at bounding box center [46, 501] width 75 height 8
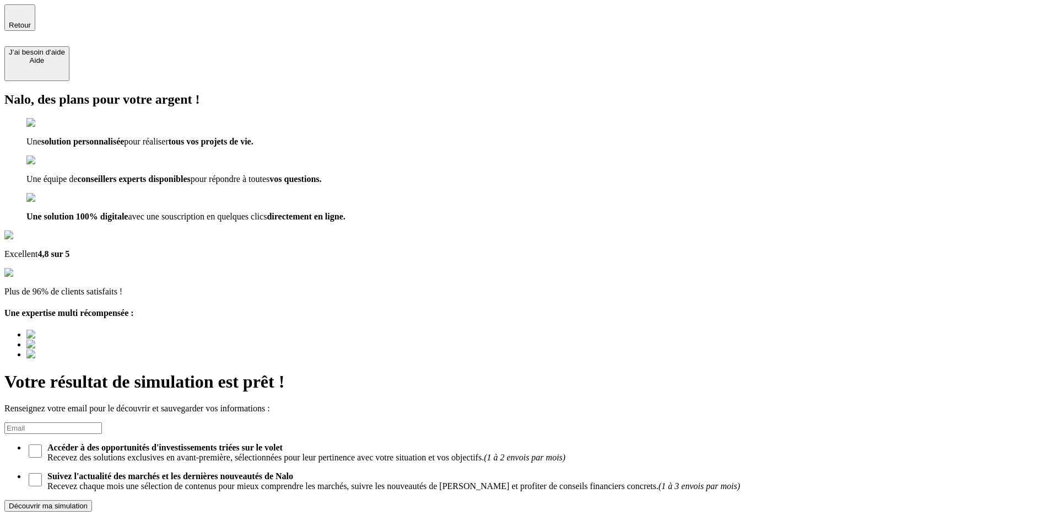
click at [102, 422] on input at bounding box center [53, 428] width 98 height 12
type input "testdelphine@hotmail.fr"
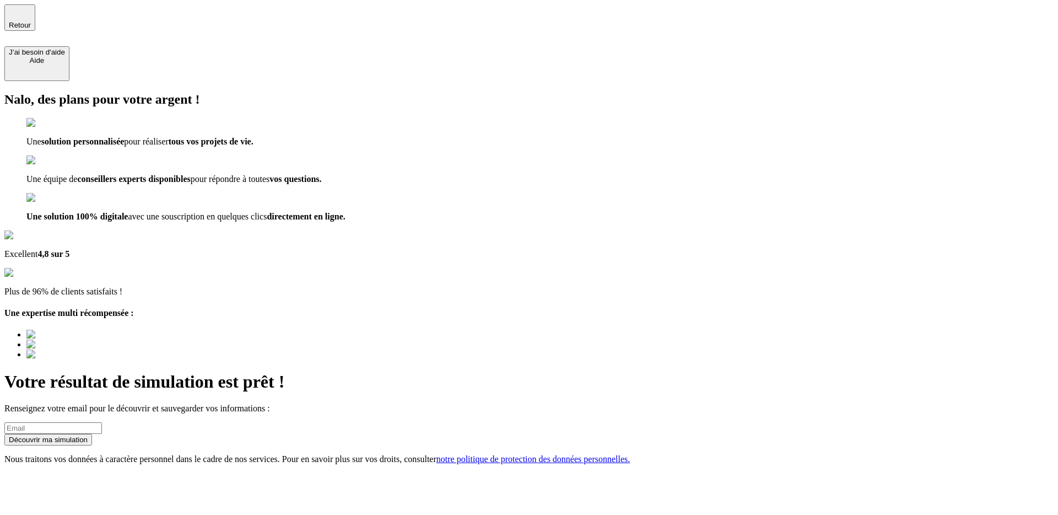
click at [549, 283] on div "Nalo, des plans pour votre argent ! Une solution personnalisée pour réaliser to…" at bounding box center [529, 278] width 1050 height 372
click at [31, 25] on span "Retour" at bounding box center [20, 25] width 22 height 8
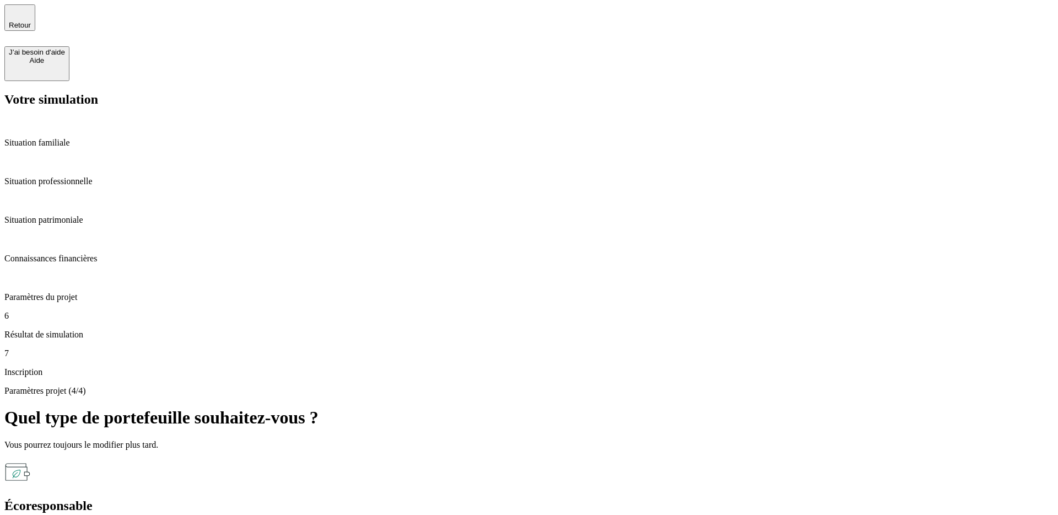
click at [619, 386] on div "Paramètres projet (4/4) Quel type de portefeuille souhaitez-vous ? Vous pourrez…" at bounding box center [529, 512] width 1050 height 253
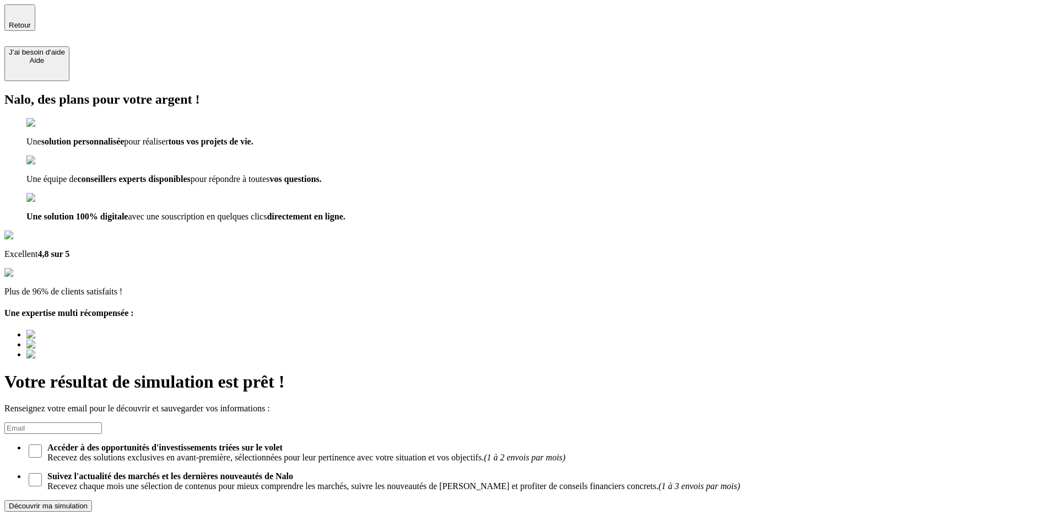
click at [102, 422] on input at bounding box center [53, 428] width 98 height 12
type input "testdelphine@hotmail.fr"
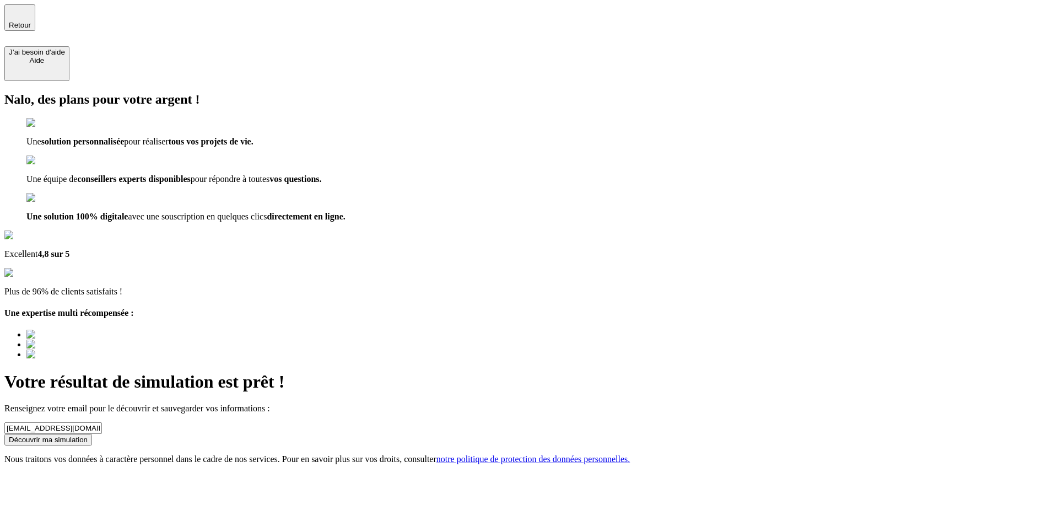
click at [88, 436] on div "Découvrir ma simulation" at bounding box center [48, 440] width 79 height 8
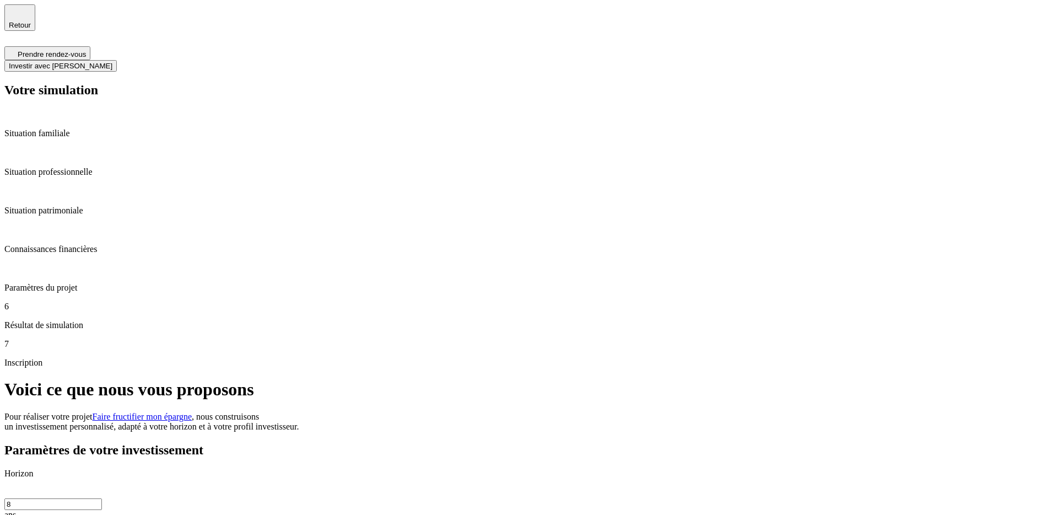
click at [192, 412] on span "Faire fructifier mon épargne" at bounding box center [143, 416] width 100 height 9
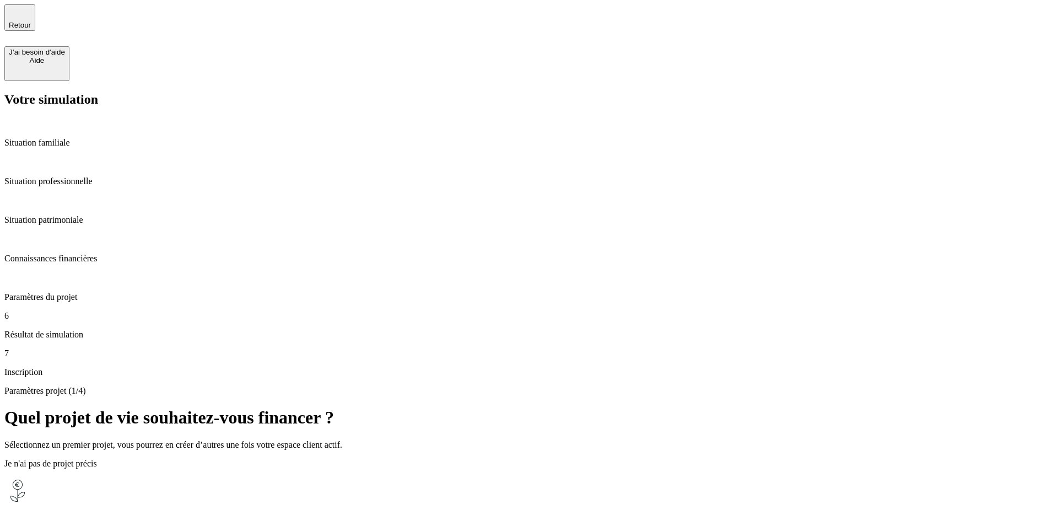
click at [559, 477] on div "Faire fructifier mon épargne Juste un horizon et c'est pas plus mal !" at bounding box center [529, 522] width 1050 height 90
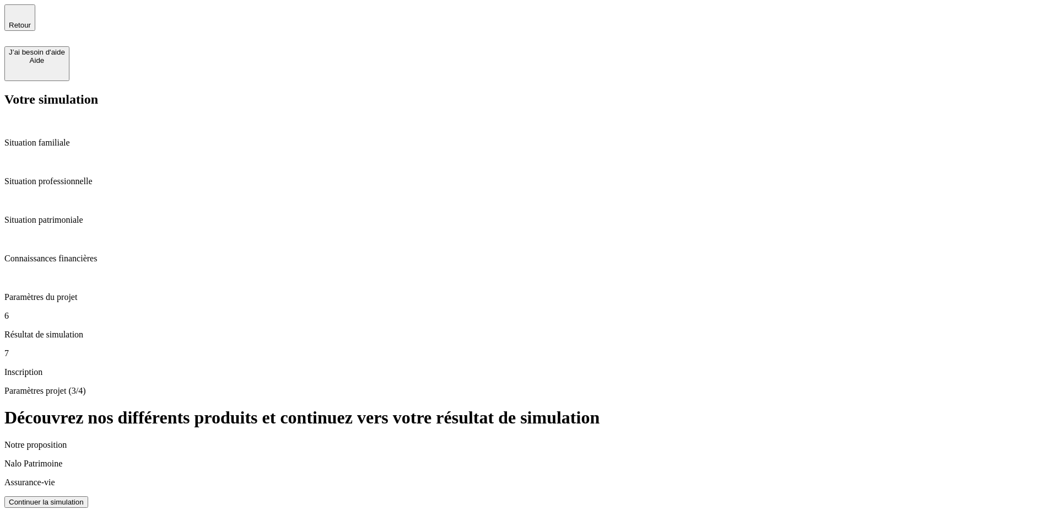
click at [88, 496] on button "Continuer la simulation" at bounding box center [46, 502] width 84 height 12
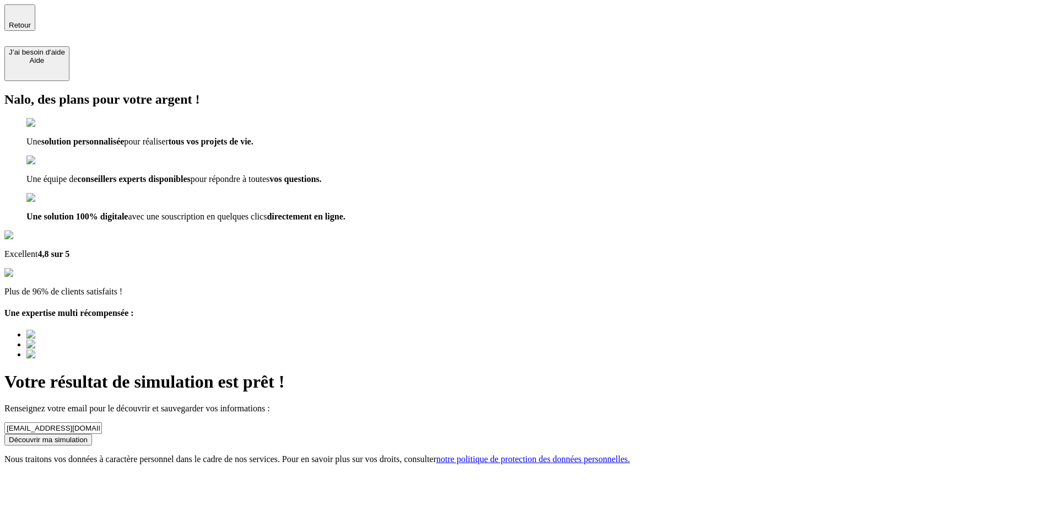
click at [88, 436] on div "Découvrir ma simulation" at bounding box center [48, 440] width 79 height 8
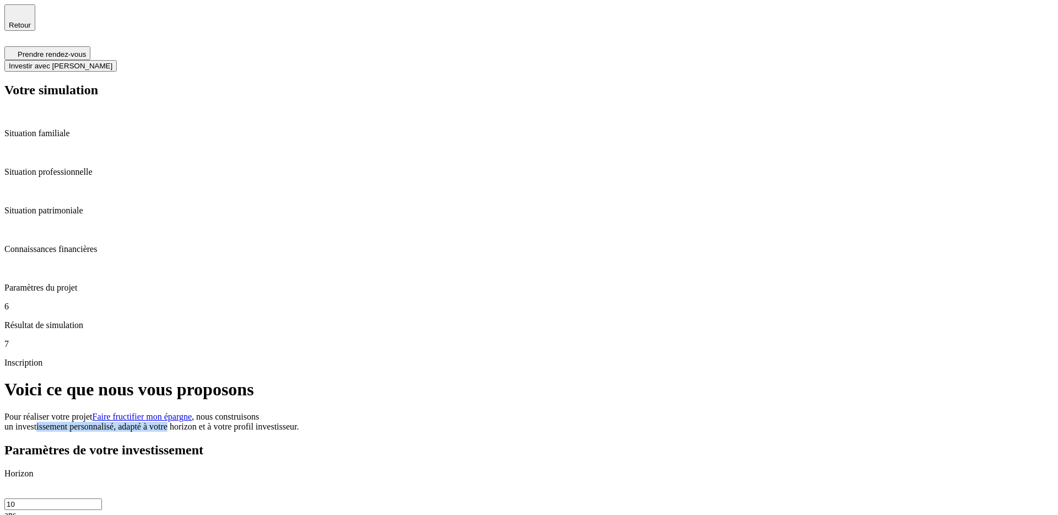
drag, startPoint x: 539, startPoint y: 111, endPoint x: 678, endPoint y: 111, distance: 138.4
click at [299, 422] on span "un investissement personnalisé, adapté à votre horizon et à votre profil invest…" at bounding box center [151, 426] width 295 height 9
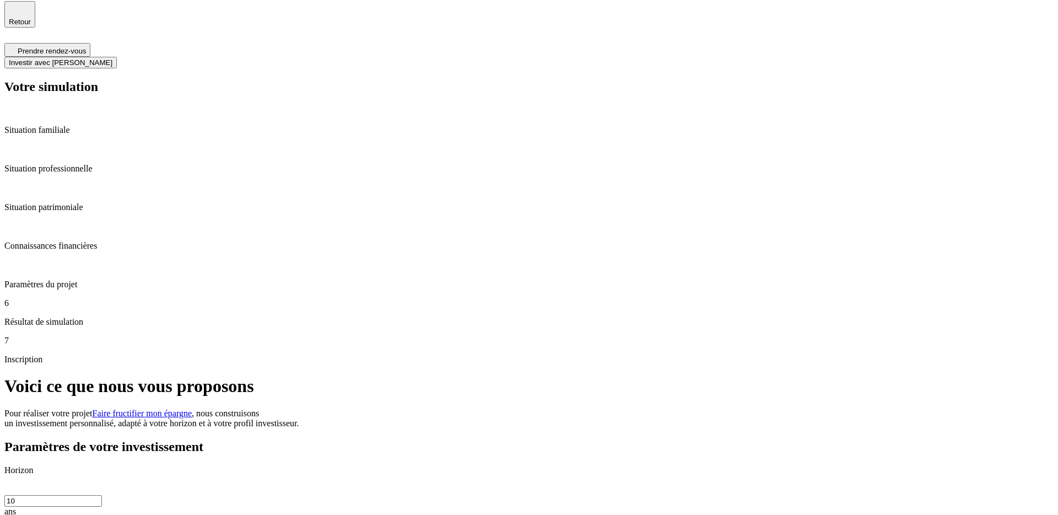
scroll to position [2, 0]
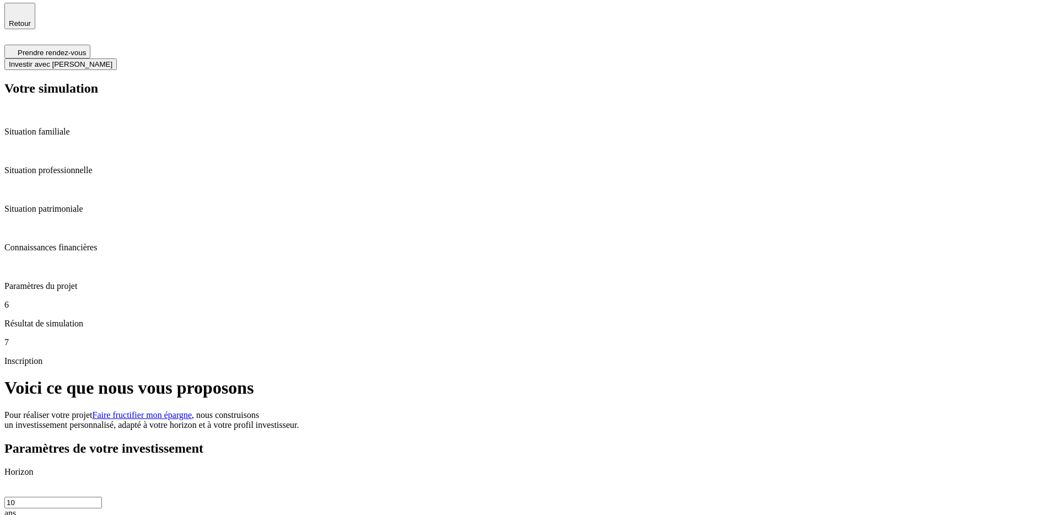
click at [102, 497] on input "10" at bounding box center [53, 503] width 98 height 12
type input "1"
click at [102, 497] on input "1" at bounding box center [53, 503] width 98 height 12
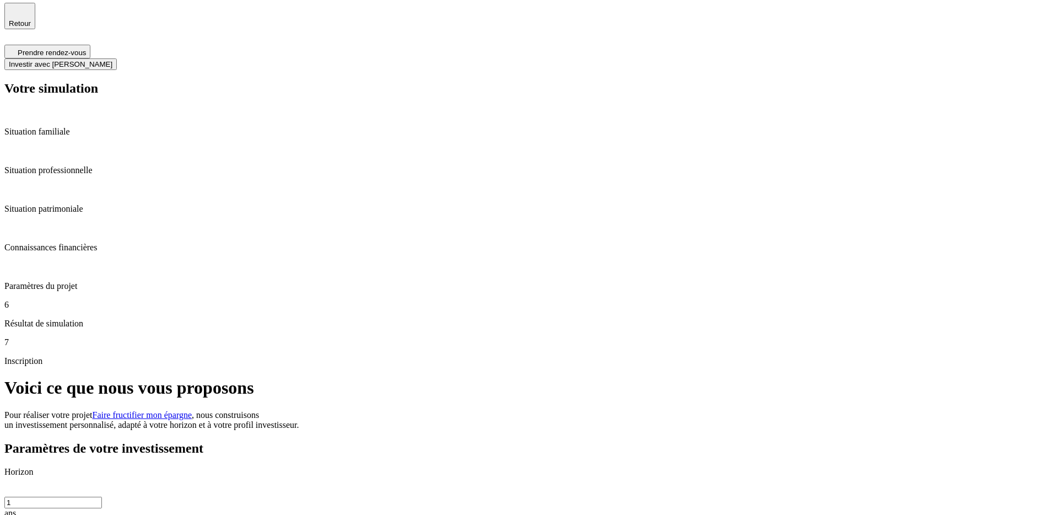
type input "10"
type input "500"
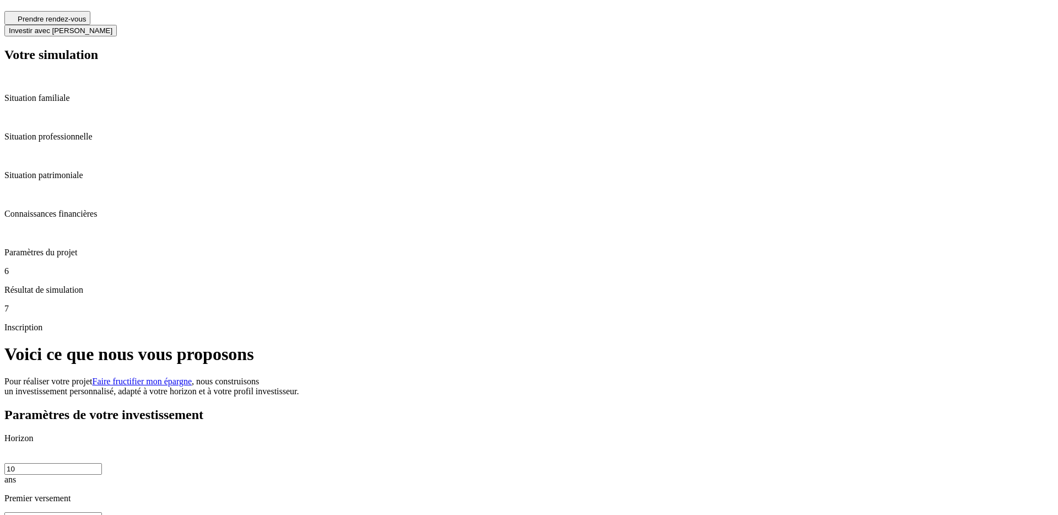
scroll to position [44, 0]
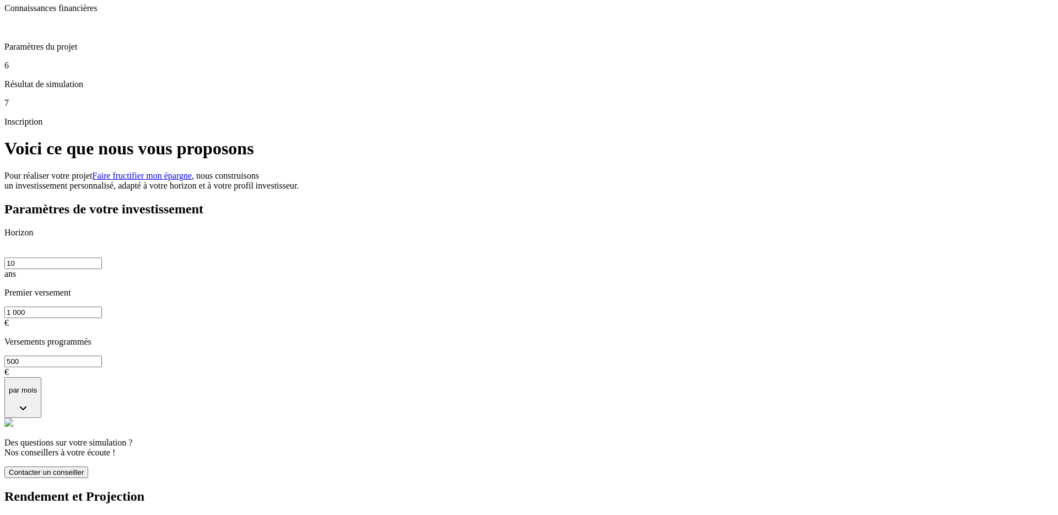
scroll to position [239, 0]
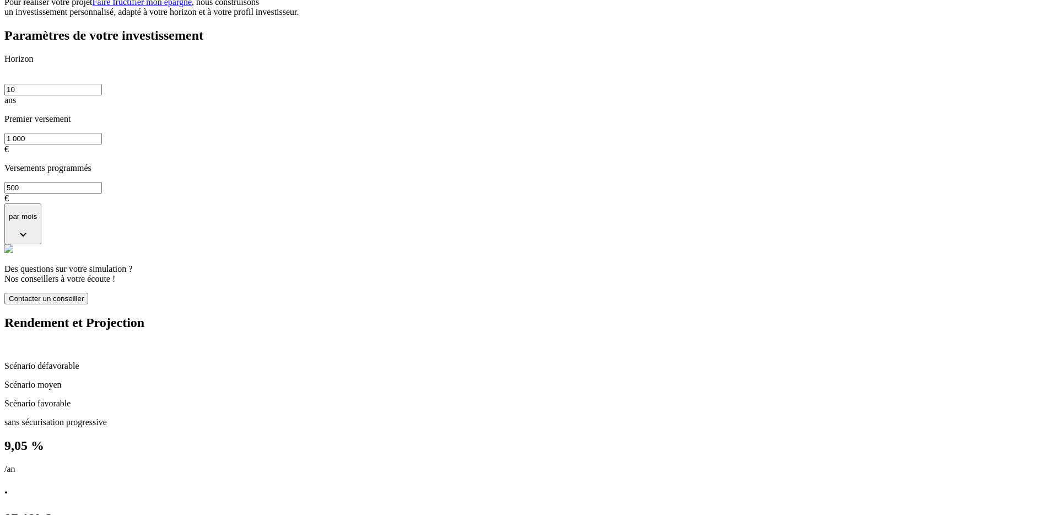
scroll to position [416, 0]
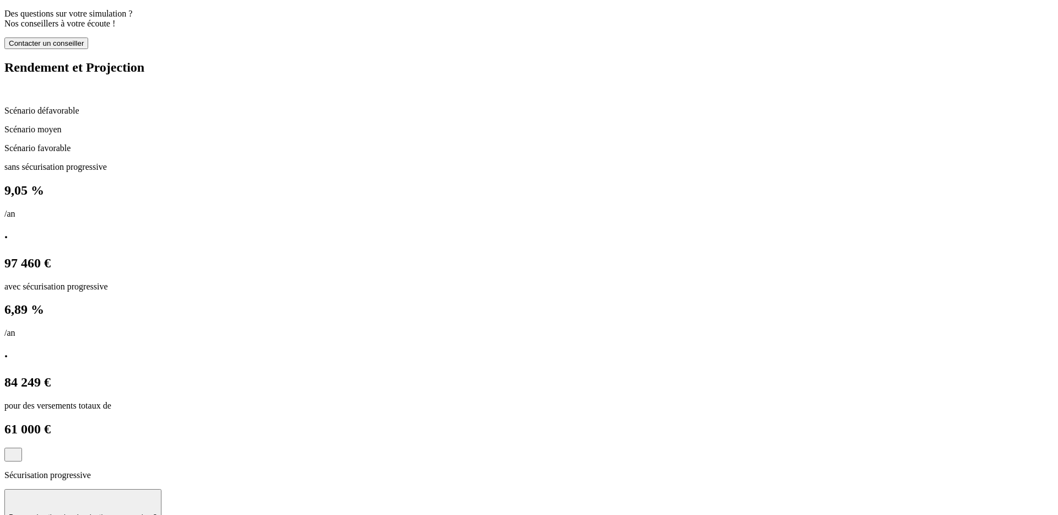
scroll to position [671, 0]
drag, startPoint x: 299, startPoint y: 288, endPoint x: 496, endPoint y: 325, distance: 200.2
drag, startPoint x: 445, startPoint y: 287, endPoint x: 562, endPoint y: 292, distance: 117.0
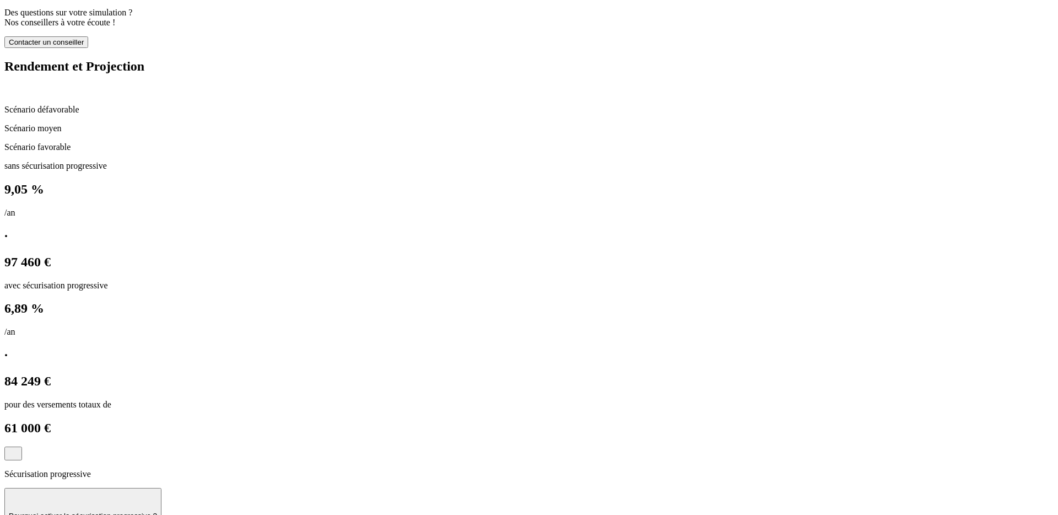
drag, startPoint x: 682, startPoint y: 225, endPoint x: 822, endPoint y: 228, distance: 140.0
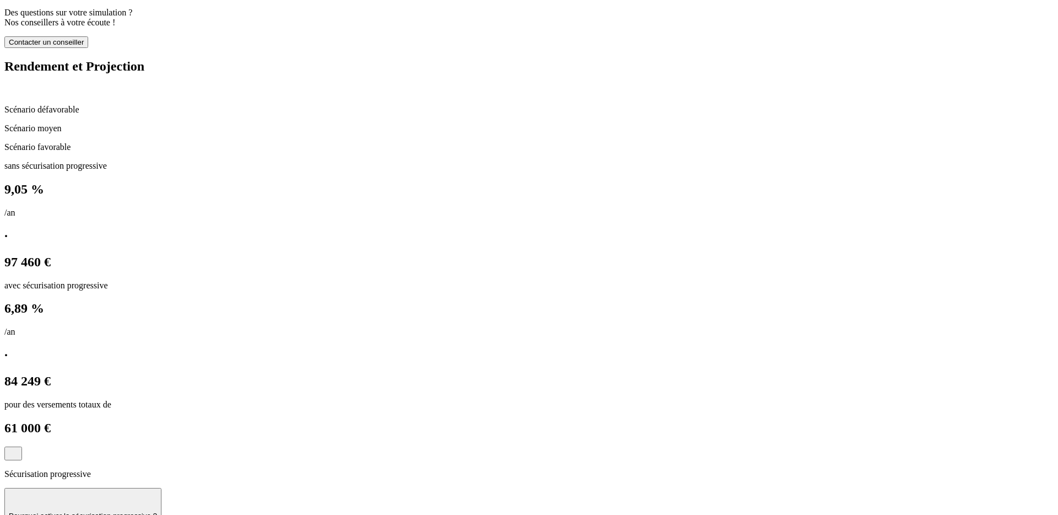
drag, startPoint x: 684, startPoint y: 251, endPoint x: 730, endPoint y: 251, distance: 45.8
drag, startPoint x: 680, startPoint y: 267, endPoint x: 801, endPoint y: 266, distance: 120.7
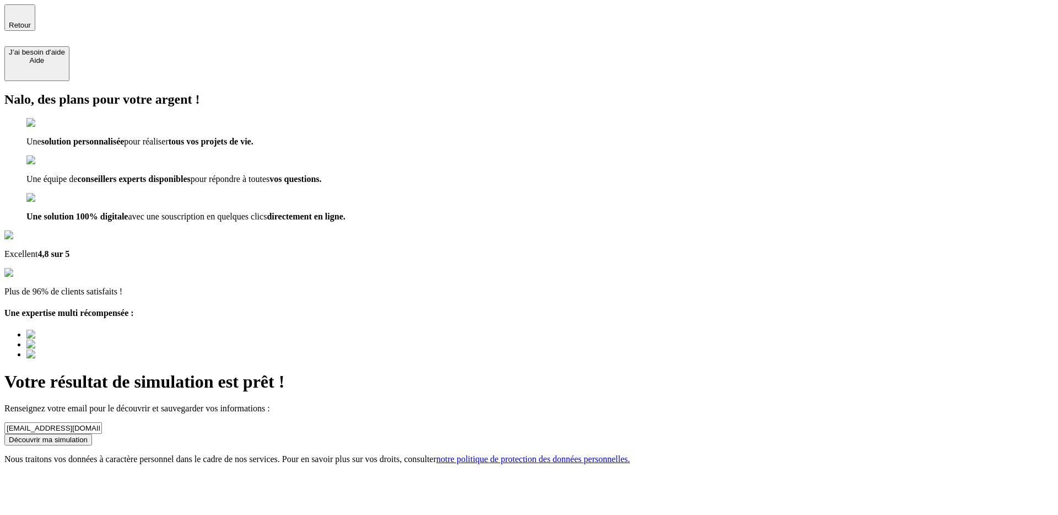
click at [92, 434] on button "Découvrir ma simulation" at bounding box center [48, 440] width 88 height 12
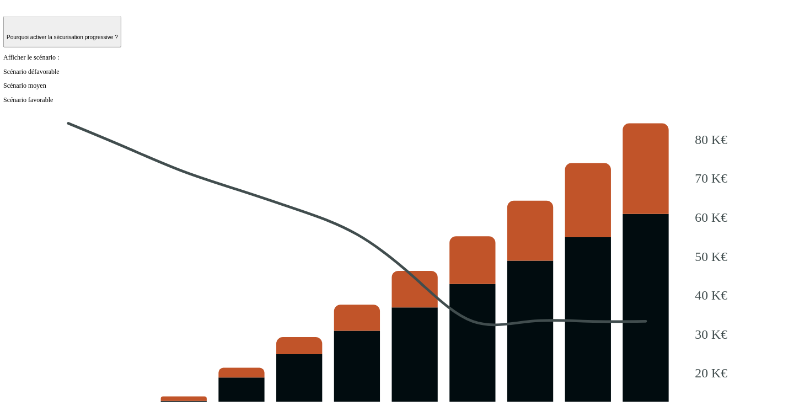
scroll to position [1156, 0]
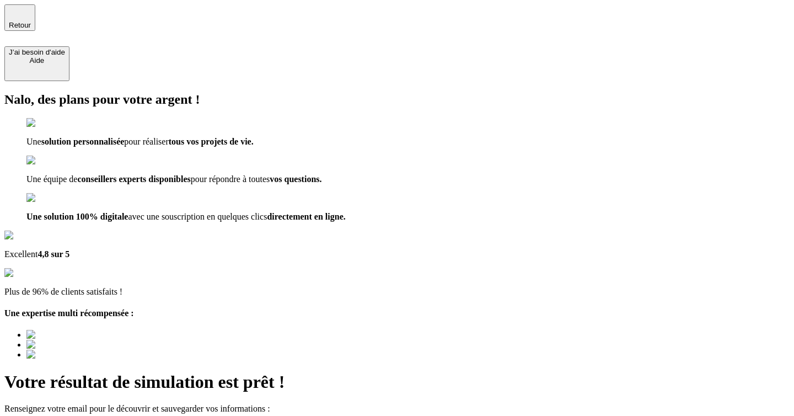
click at [31, 21] on span "Retour" at bounding box center [20, 25] width 22 height 8
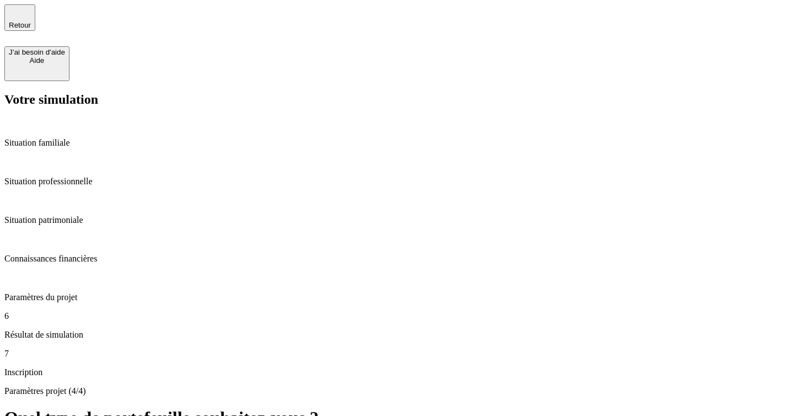
click at [31, 21] on span "Retour" at bounding box center [20, 25] width 22 height 8
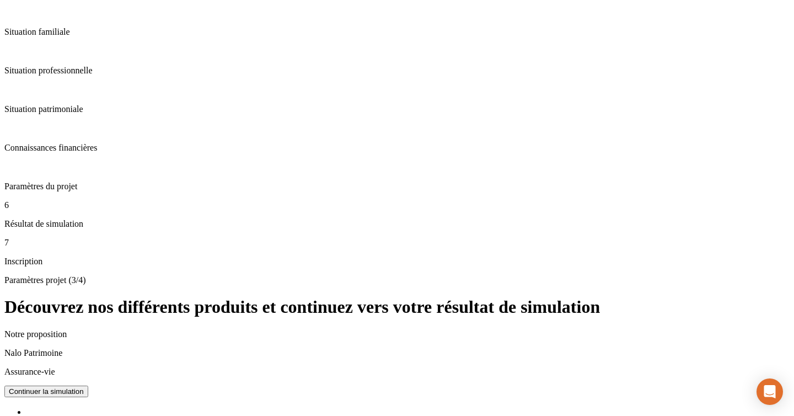
scroll to position [110, 0]
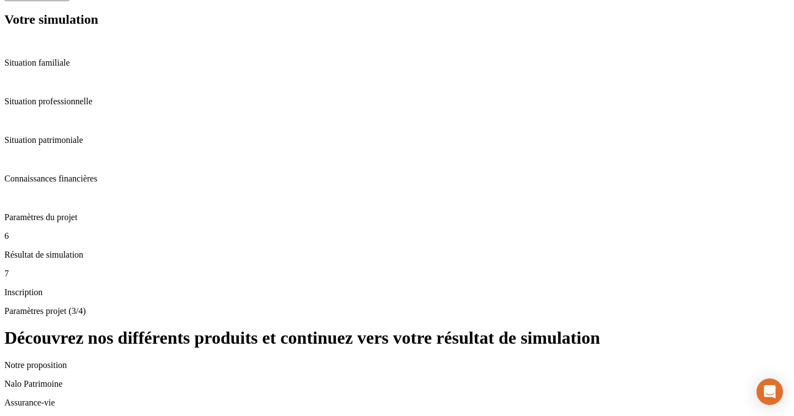
scroll to position [93, 0]
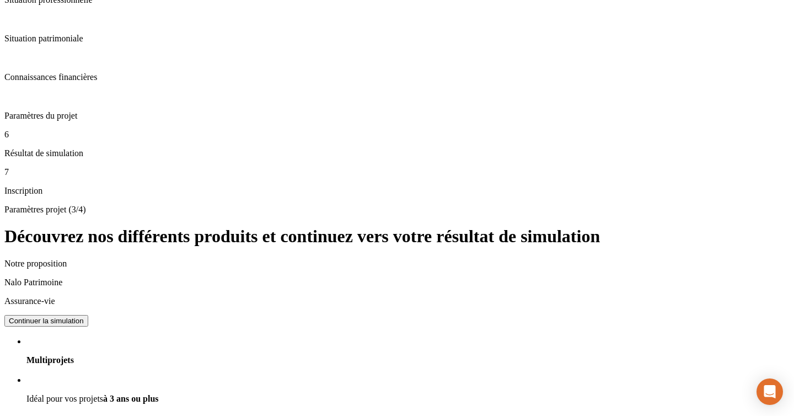
scroll to position [0, 0]
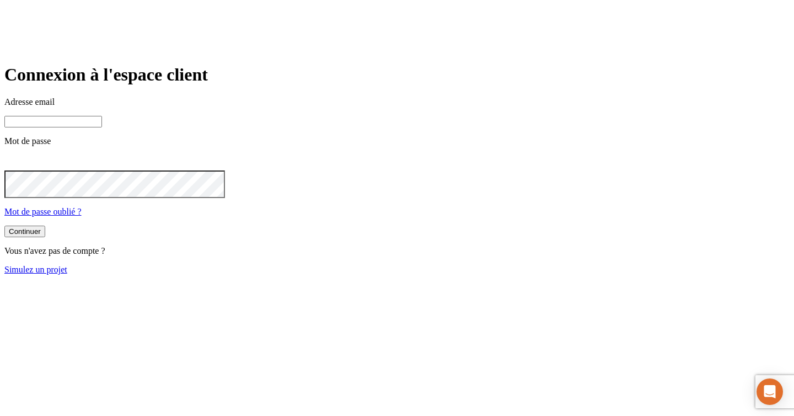
click at [102, 127] on input at bounding box center [53, 122] width 98 height 12
paste input "james.bond+245@nalo.fr"
type input "james.bond+245@nalo.fr"
click at [45, 237] on button "Continuer" at bounding box center [24, 231] width 41 height 12
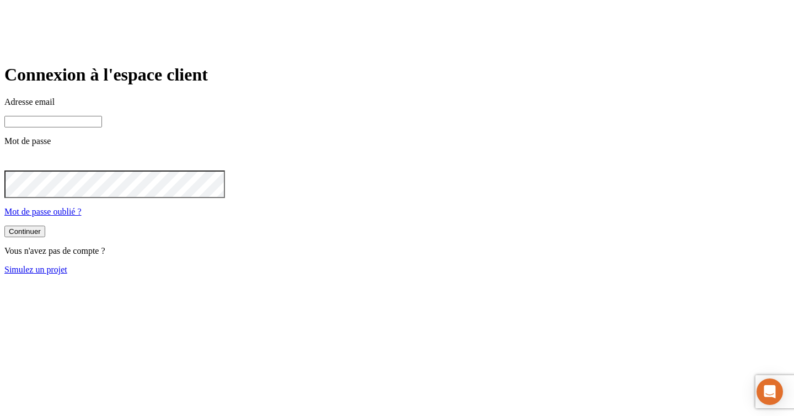
click at [102, 127] on input at bounding box center [53, 122] width 98 height 12
paste input "james.bond+1300@nalo.fr"
type input "james.bond+1300@nalo.fr"
click at [45, 238] on button "Continuer" at bounding box center [24, 233] width 41 height 12
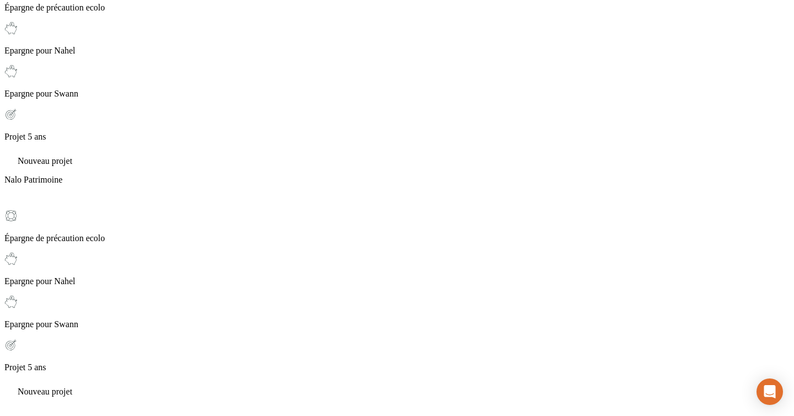
scroll to position [204, 0]
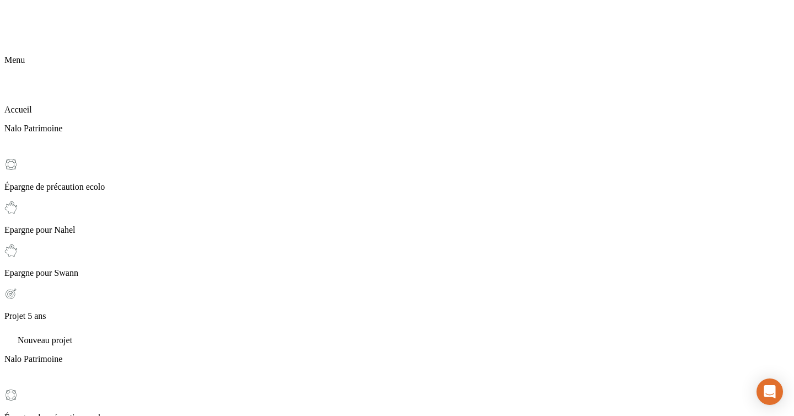
scroll to position [0, 0]
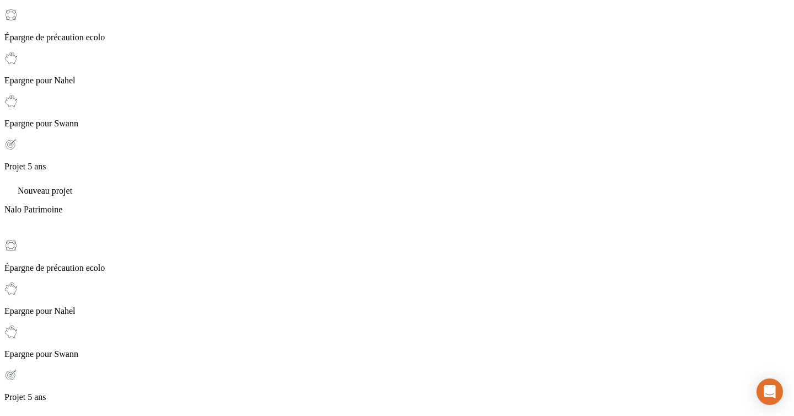
scroll to position [126, 0]
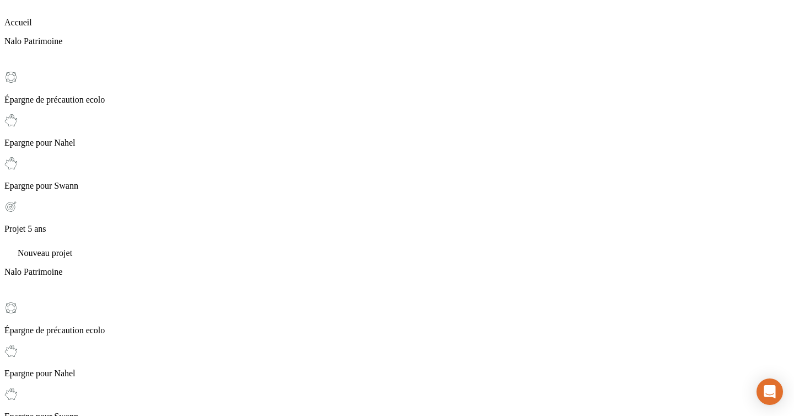
scroll to position [0, 0]
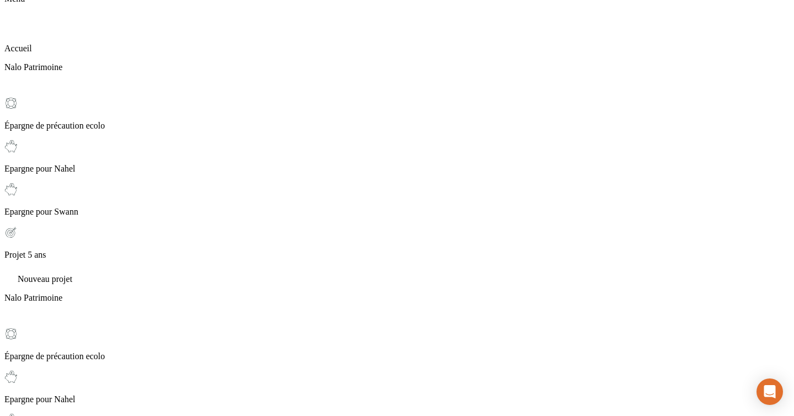
scroll to position [63, 0]
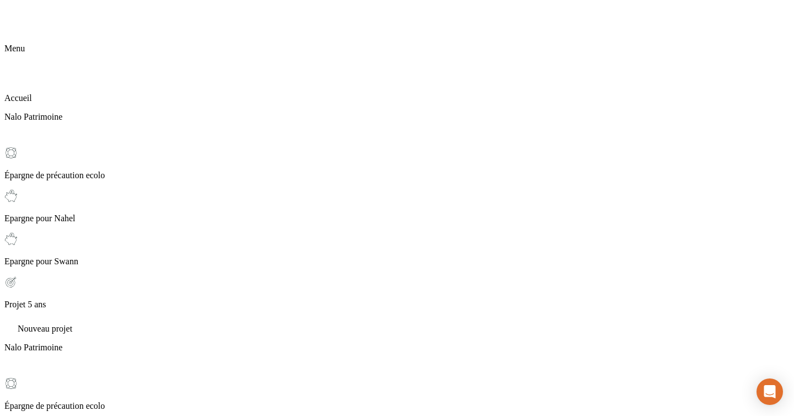
scroll to position [0, 0]
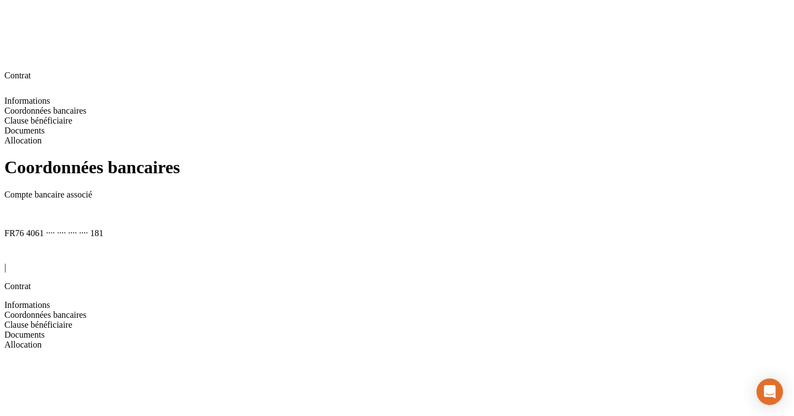
click at [72, 320] on span "Clause bénéficiaire" at bounding box center [38, 324] width 68 height 9
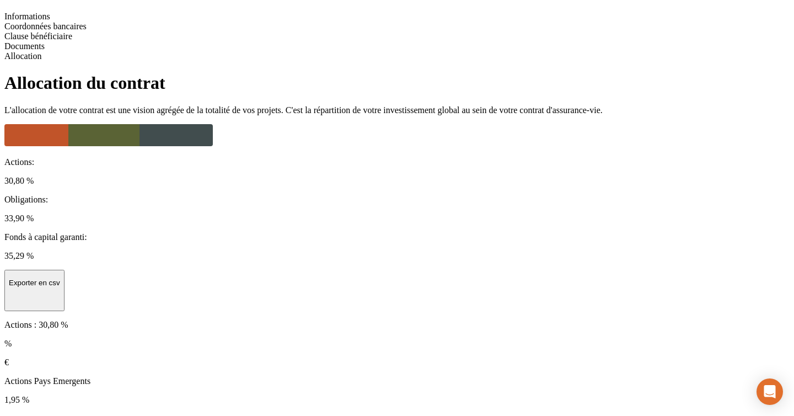
scroll to position [170, 0]
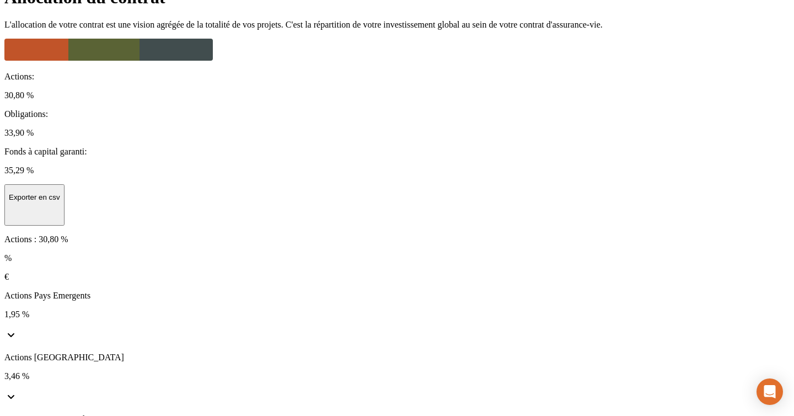
click at [603, 272] on div "€" at bounding box center [396, 277] width 785 height 10
click at [579, 253] on div "% €" at bounding box center [396, 267] width 785 height 29
click at [603, 272] on div "€" at bounding box center [396, 277] width 785 height 10
click at [583, 253] on div "%" at bounding box center [396, 258] width 785 height 10
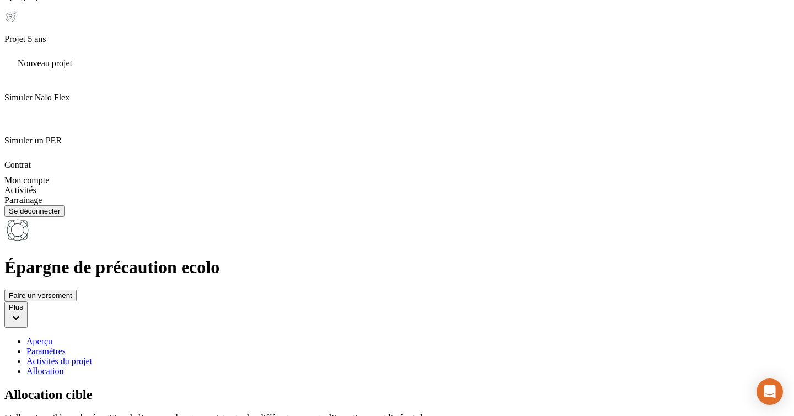
drag, startPoint x: 630, startPoint y: 185, endPoint x: 628, endPoint y: 306, distance: 121.3
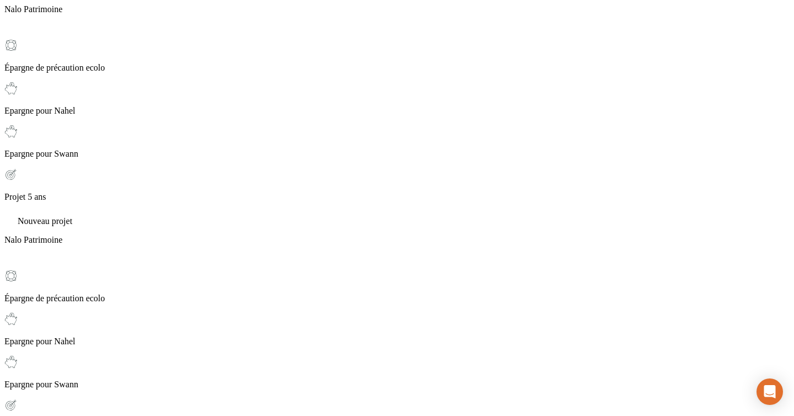
scroll to position [0, 0]
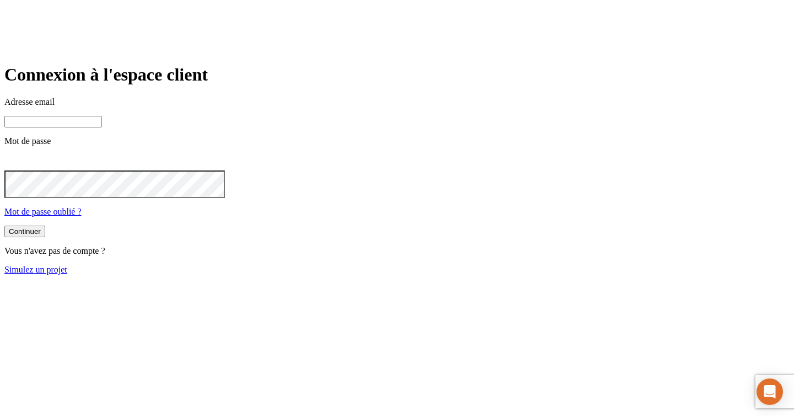
click at [443, 217] on div "Adresse email Mot de passe Mot de passe oublié ?" at bounding box center [396, 157] width 785 height 120
click at [18, 168] on icon at bounding box center [10, 161] width 13 height 13
click at [582, 167] on main "Connexion à l'espace client Adresse email Mot de passe Mot de passe oublié ? Co…" at bounding box center [396, 168] width 785 height 209
click at [102, 127] on input at bounding box center [53, 122] width 98 height 12
paste input "james.bond+1300@nalo.fr"
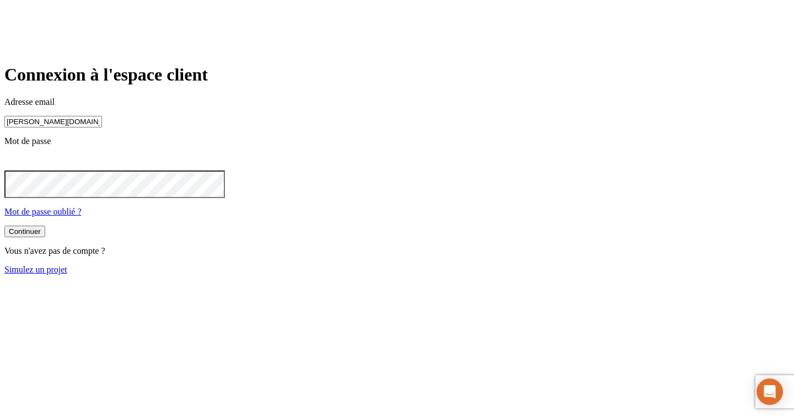
type input "james.bond+1300@nalo.fr"
click at [45, 237] on button "Continuer" at bounding box center [24, 231] width 41 height 12
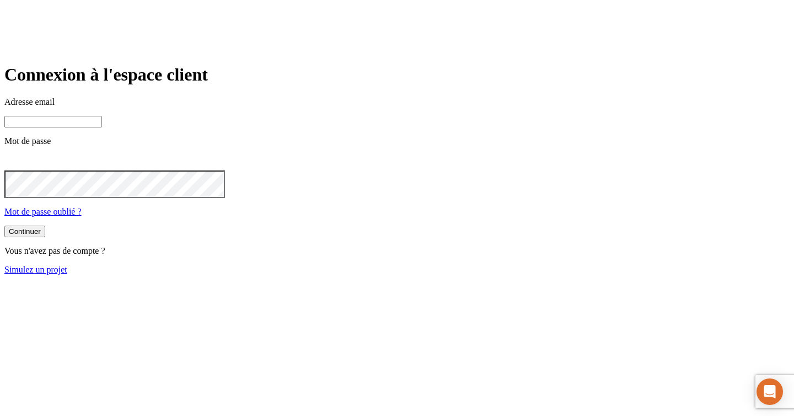
click at [388, 107] on p "Adresse email" at bounding box center [396, 102] width 785 height 10
click at [102, 127] on input at bounding box center [53, 122] width 98 height 12
paste input "[PERSON_NAME][DOMAIN_NAME][EMAIL_ADDRESS][DOMAIN_NAME]"
type input "[PERSON_NAME][DOMAIN_NAME][EMAIL_ADDRESS][DOMAIN_NAME]"
click at [41, 236] on div "Continuer" at bounding box center [25, 232] width 32 height 8
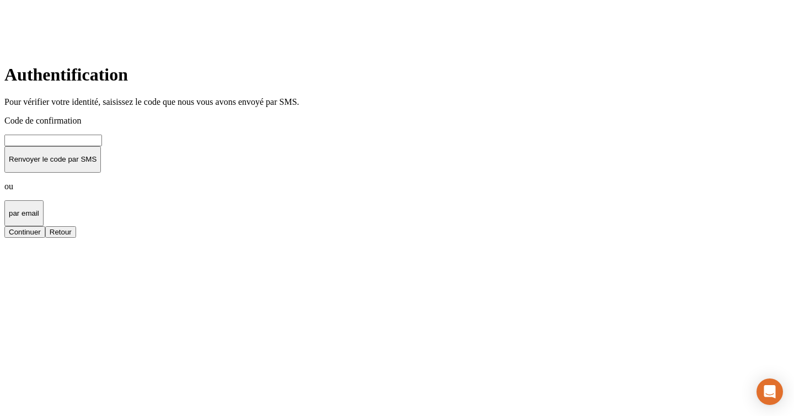
click at [76, 238] on button "Retour" at bounding box center [60, 232] width 31 height 12
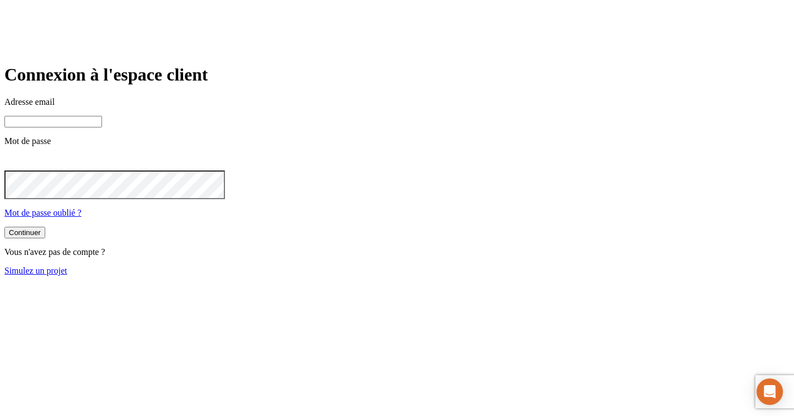
click at [102, 127] on input at bounding box center [53, 122] width 98 height 12
paste input "james.bond+3189@nalo.fr"
type input "james.bond+3189@nalo.fr"
click at [45, 237] on button "Continuer" at bounding box center [24, 231] width 41 height 12
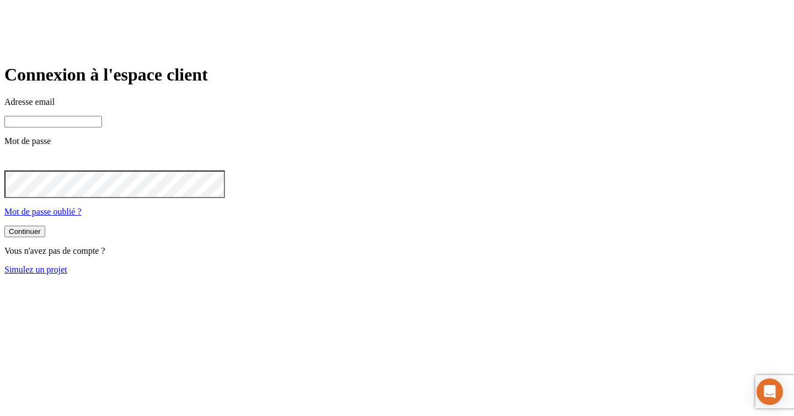
click at [102, 127] on input at bounding box center [53, 122] width 98 height 12
paste input "[PERSON_NAME][DOMAIN_NAME][EMAIL_ADDRESS][DOMAIN_NAME]"
type input "[PERSON_NAME][DOMAIN_NAME][EMAIL_ADDRESS][DOMAIN_NAME]"
click at [410, 217] on p "Mot de passe oublié ?" at bounding box center [396, 212] width 785 height 10
click at [41, 236] on div "Continuer" at bounding box center [25, 232] width 32 height 8
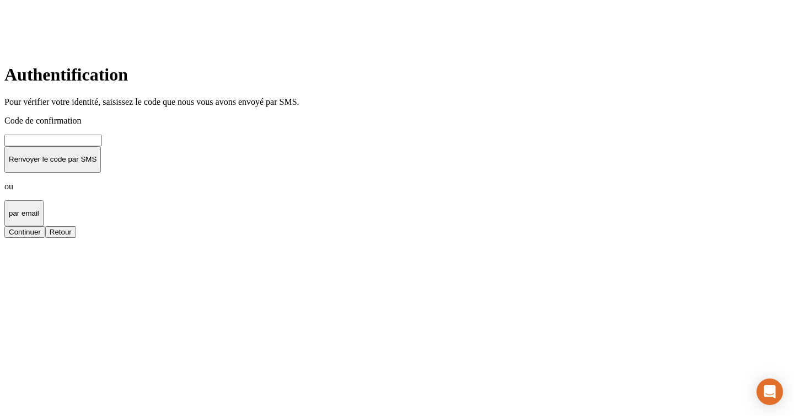
click at [102, 146] on input at bounding box center [53, 141] width 98 height 12
type input "000000"
click at [41, 236] on div "Continuer" at bounding box center [25, 232] width 32 height 8
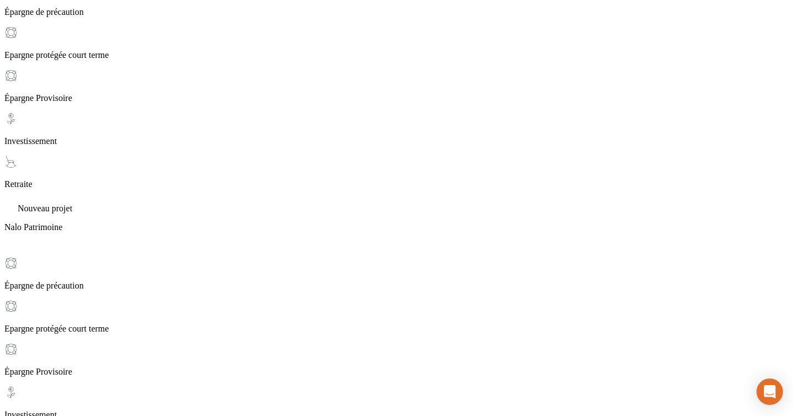
scroll to position [307, 0]
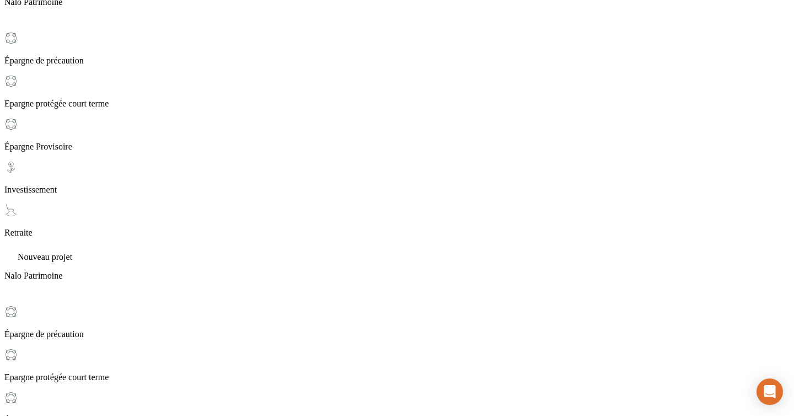
scroll to position [190, 0]
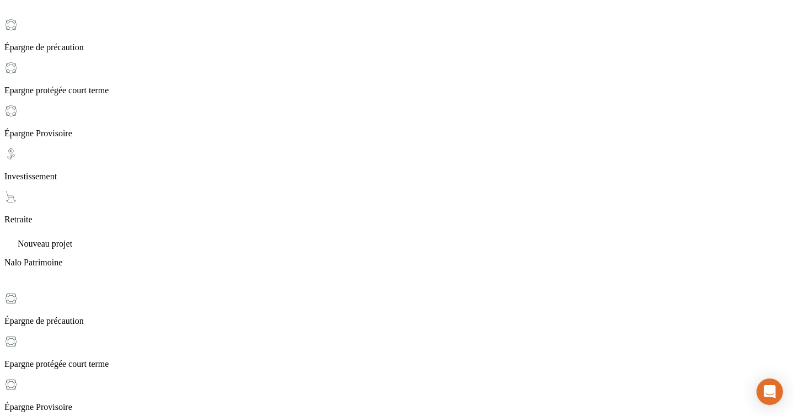
scroll to position [165, 0]
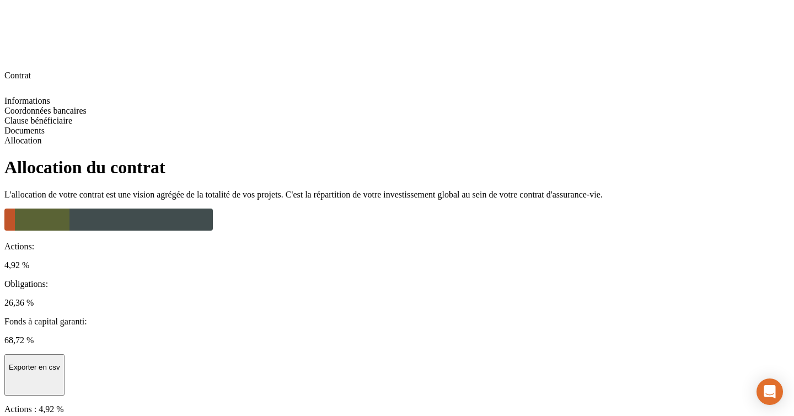
click at [69, 208] on icon at bounding box center [42, 219] width 55 height 22
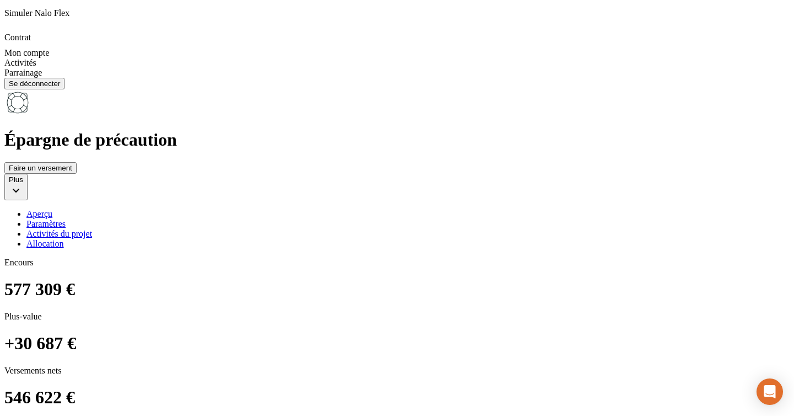
scroll to position [803, 0]
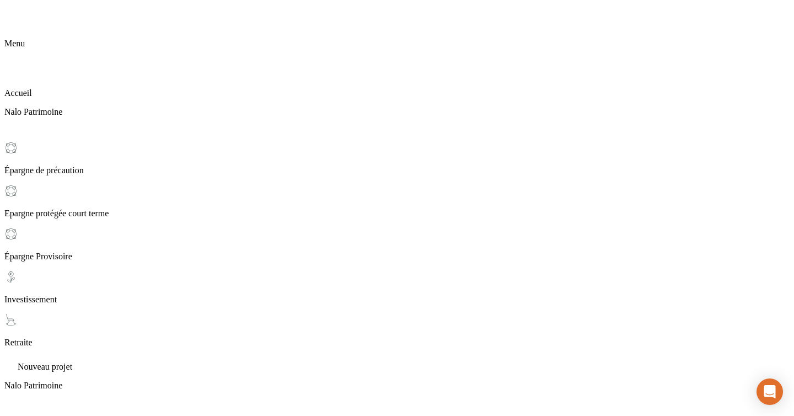
scroll to position [17, 0]
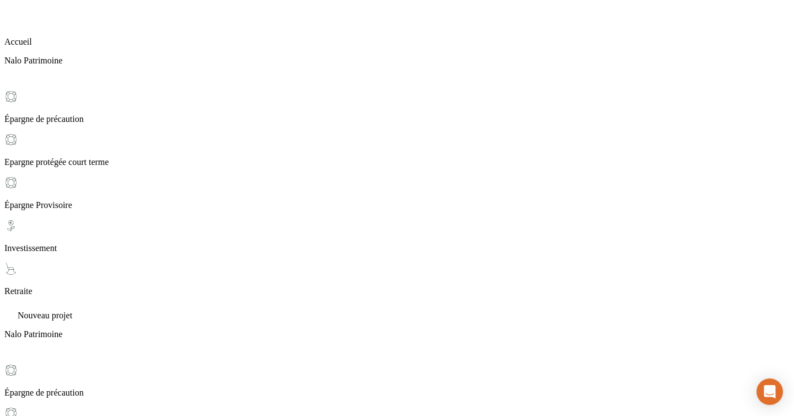
scroll to position [71, 0]
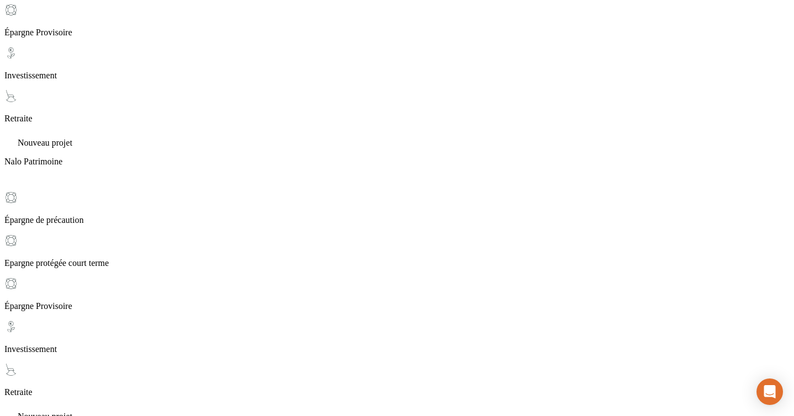
scroll to position [239, 0]
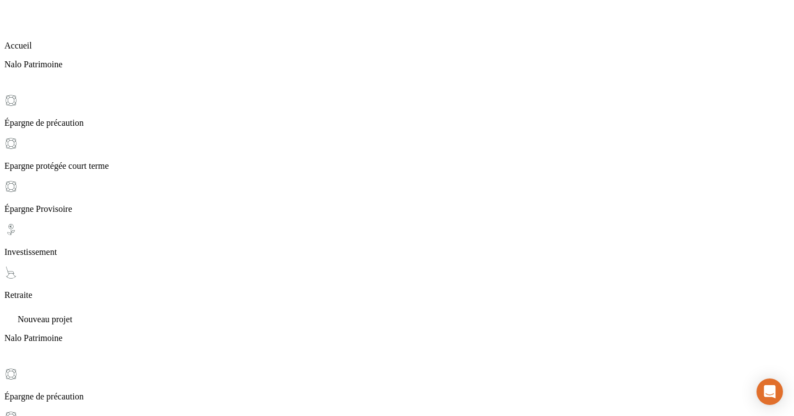
scroll to position [0, 0]
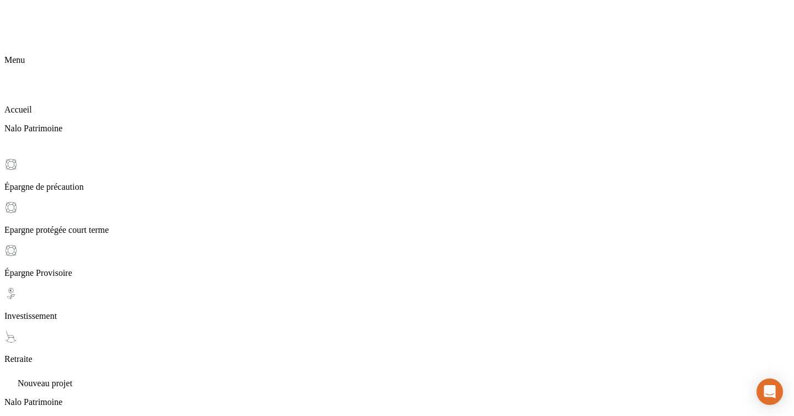
scroll to position [21, 0]
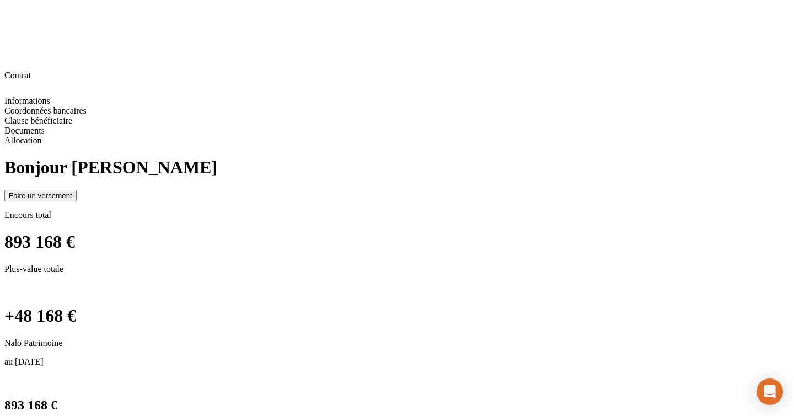
scroll to position [0, 0]
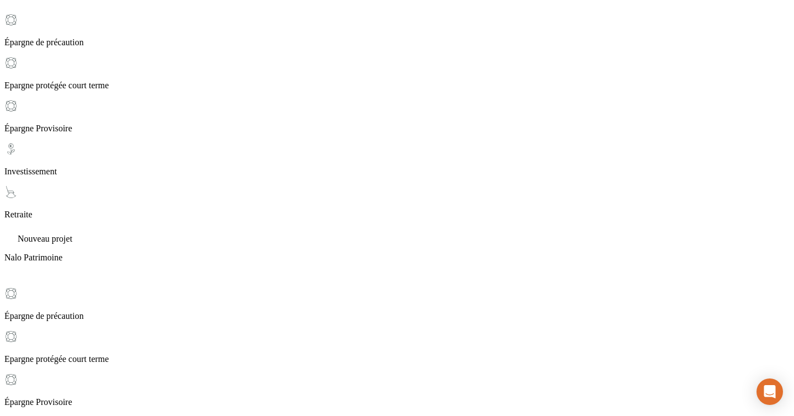
scroll to position [147, 0]
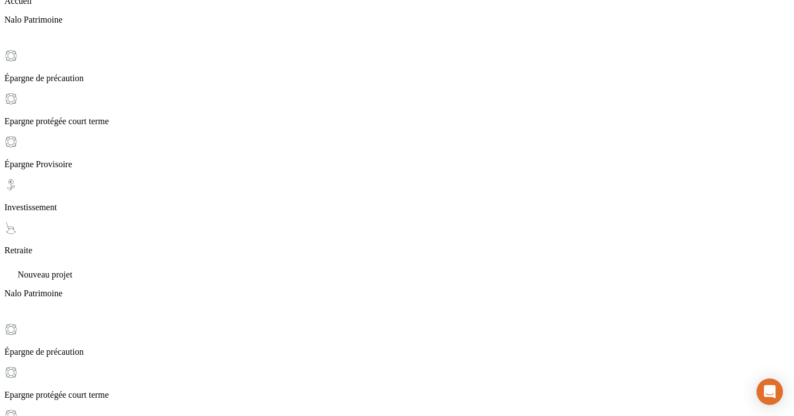
scroll to position [107, 0]
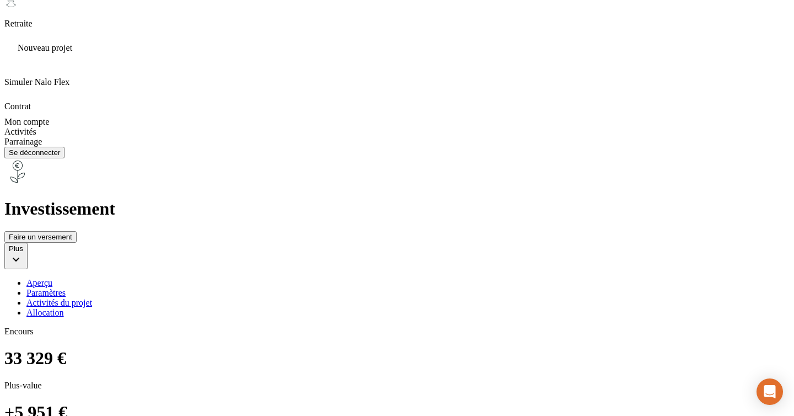
scroll to position [621, 0]
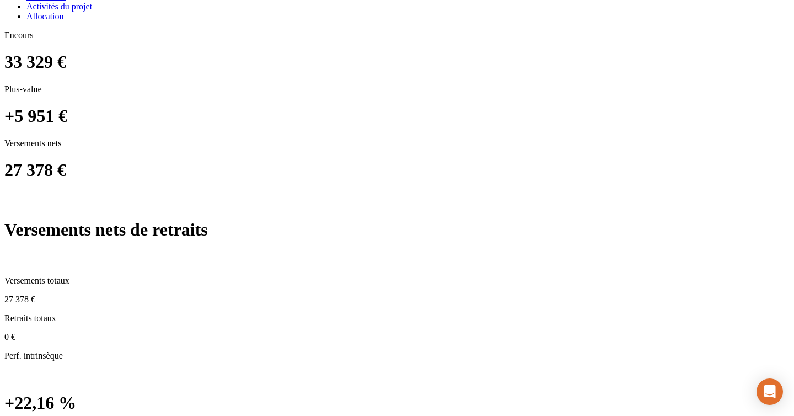
scroll to position [120, 0]
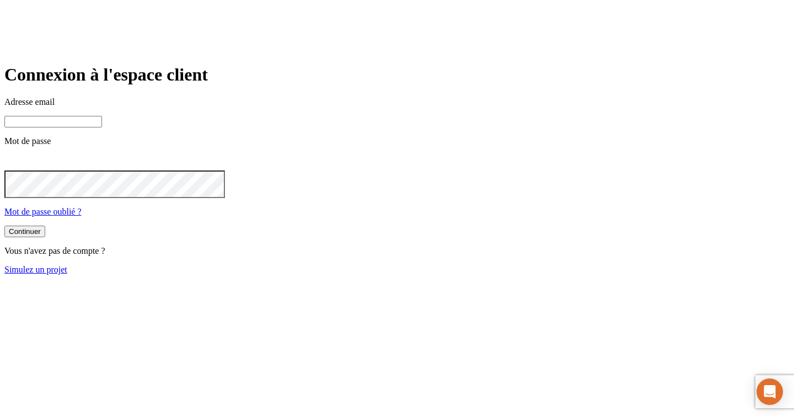
click at [102, 127] on input at bounding box center [53, 122] width 98 height 12
paste input "Nalo1234!"
type input "Nalo1234!"
click at [286, 274] on main "Connexion à l'espace client Adresse email Mot de passe Mot de passe oublié ? Co…" at bounding box center [396, 168] width 785 height 209
click at [102, 127] on input at bounding box center [53, 122] width 98 height 12
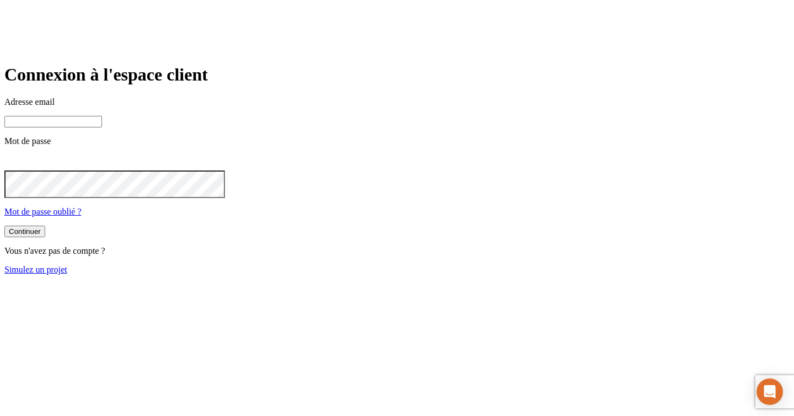
paste input "[PERSON_NAME][DOMAIN_NAME][EMAIL_ADDRESS][DOMAIN_NAME]"
type input "[PERSON_NAME][DOMAIN_NAME][EMAIL_ADDRESS][DOMAIN_NAME]"
drag, startPoint x: 326, startPoint y: 304, endPoint x: 329, endPoint y: 295, distance: 8.6
click at [326, 275] on div "Continuer Vous n'avez pas de compte ? Simulez un projet" at bounding box center [396, 249] width 785 height 49
click at [45, 237] on button "Continuer" at bounding box center [24, 231] width 41 height 12
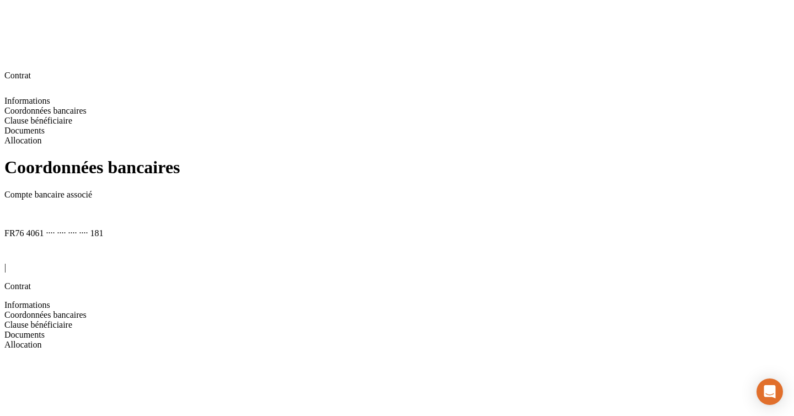
click at [72, 320] on span "Clause bénéficiaire" at bounding box center [38, 324] width 68 height 9
